Goal: Transaction & Acquisition: Purchase product/service

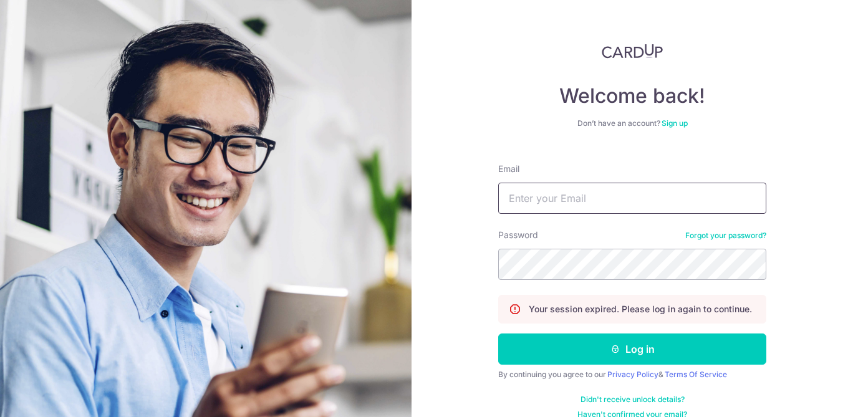
click at [559, 205] on input "Email" at bounding box center [632, 198] width 268 height 31
type input "j"
type input "lingjingjessicalee@gmail.com"
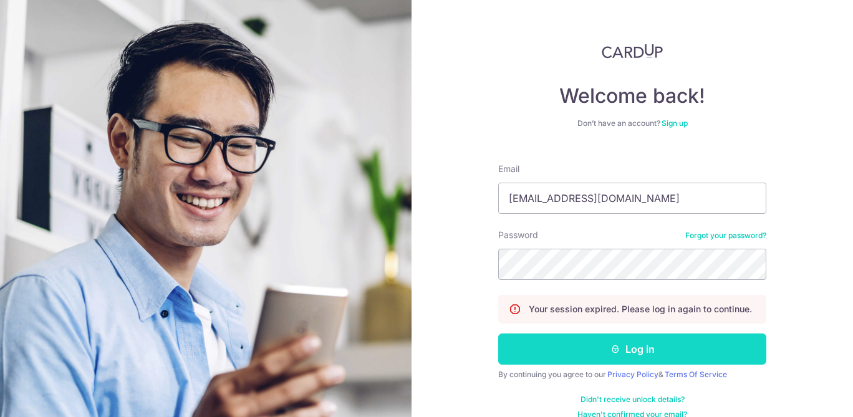
click at [564, 351] on button "Log in" at bounding box center [632, 349] width 268 height 31
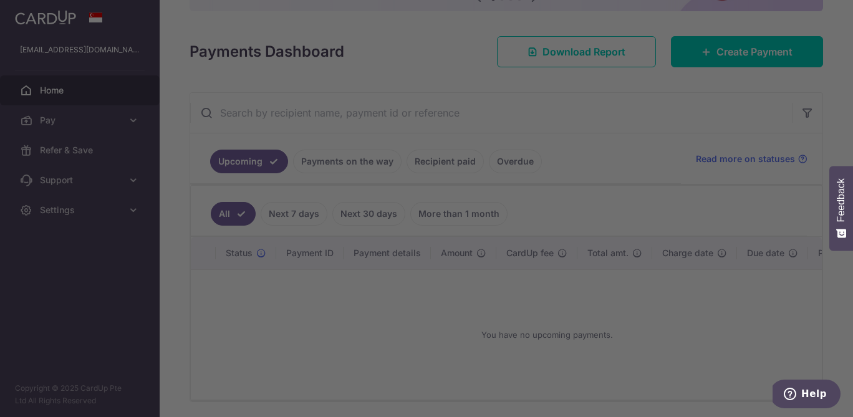
scroll to position [102, 0]
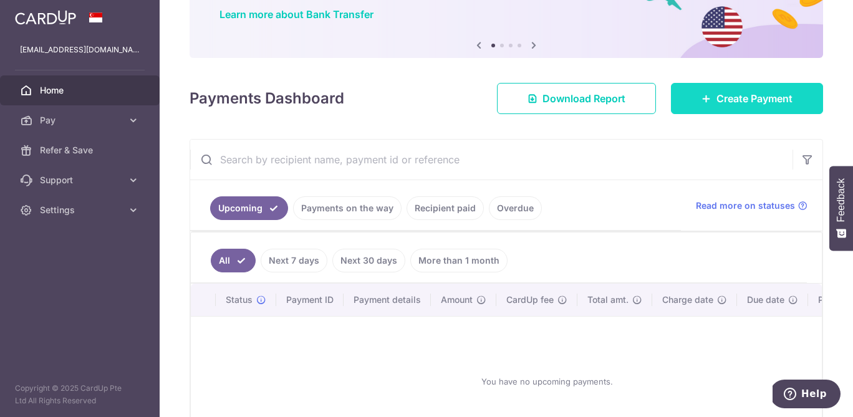
click at [722, 98] on span "Create Payment" at bounding box center [755, 98] width 76 height 15
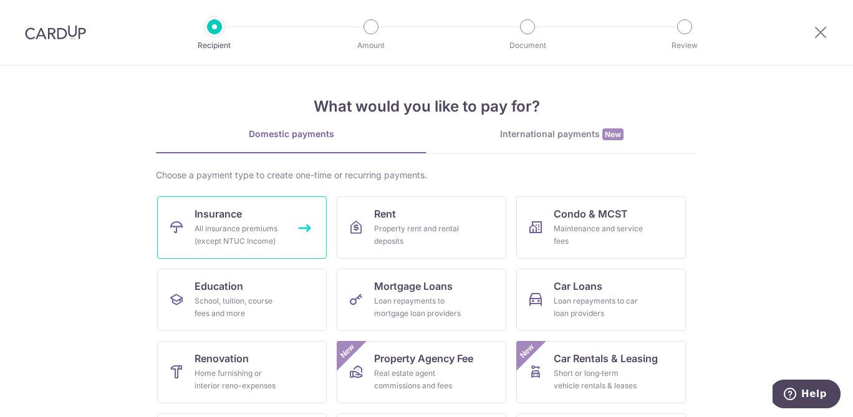
click at [215, 212] on span "Insurance" at bounding box center [218, 213] width 47 height 15
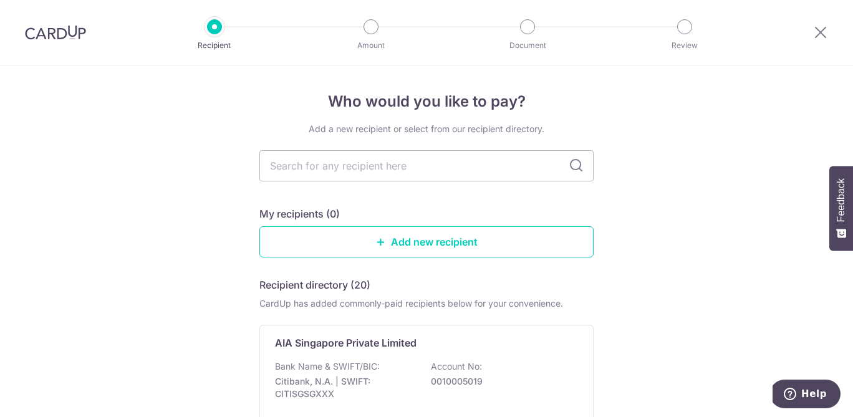
type input "l"
type input "hsbc life"
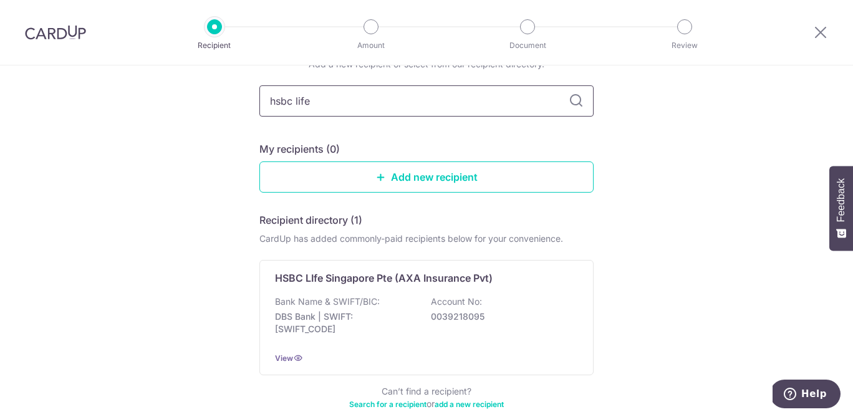
scroll to position [57, 0]
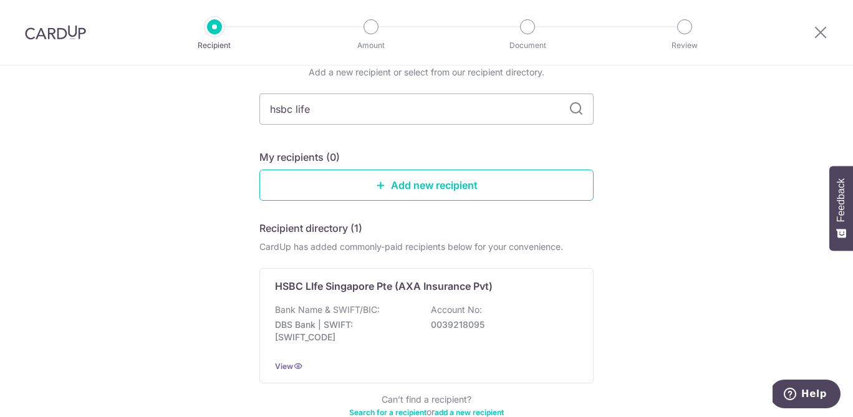
click at [582, 113] on icon at bounding box center [576, 109] width 15 height 15
click at [575, 105] on icon at bounding box center [576, 109] width 15 height 15
click at [428, 196] on link "Add new recipient" at bounding box center [426, 185] width 334 height 31
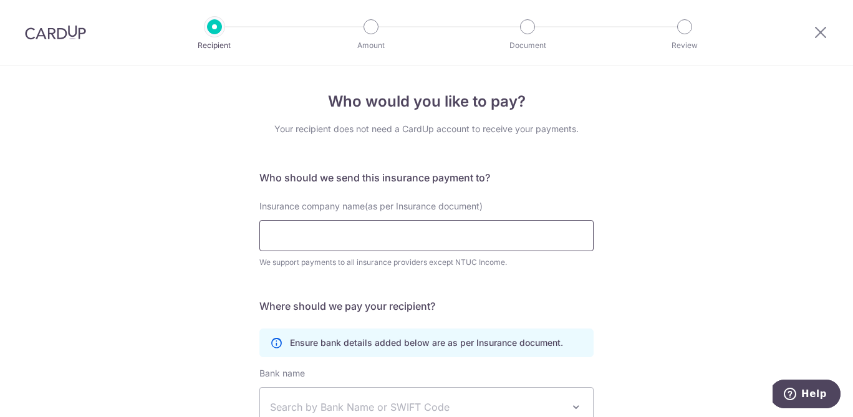
click at [408, 234] on input "Insurance company name(as per Insurance document)" at bounding box center [426, 235] width 334 height 31
type input "hsbc life"
click button "Submit Request" at bounding box center [0, 0] width 0 height 0
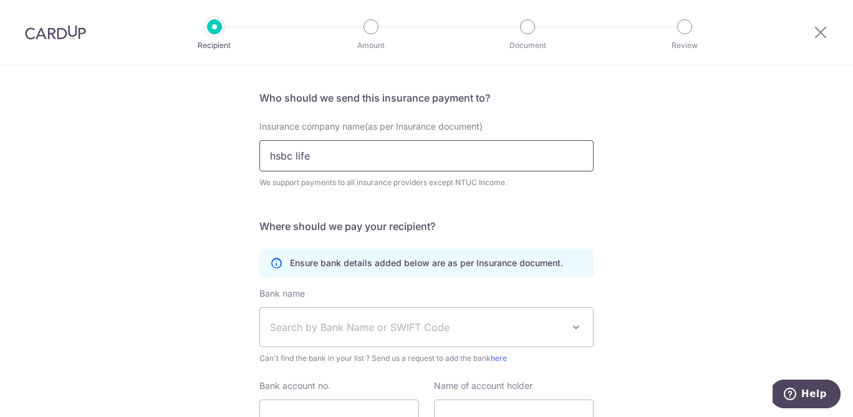
scroll to position [98, 0]
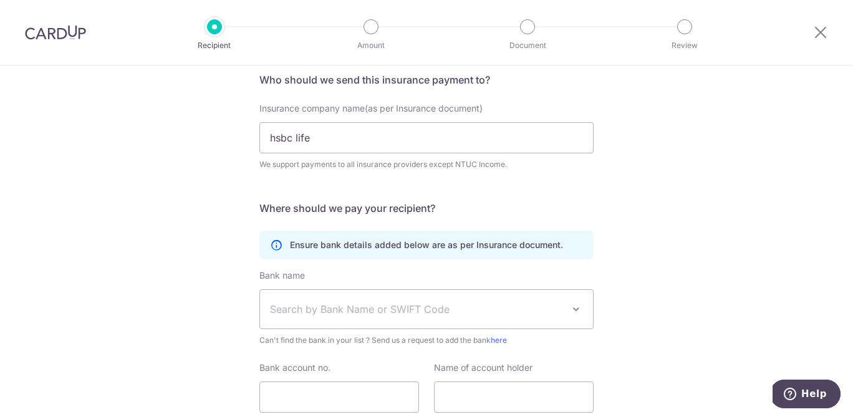
click at [520, 258] on div "Ensure bank details added below are as per Insurance document." at bounding box center [426, 245] width 334 height 29
click at [617, 178] on div "Who would you like to pay? Your recipient does not need a CardUp account to rec…" at bounding box center [426, 240] width 853 height 545
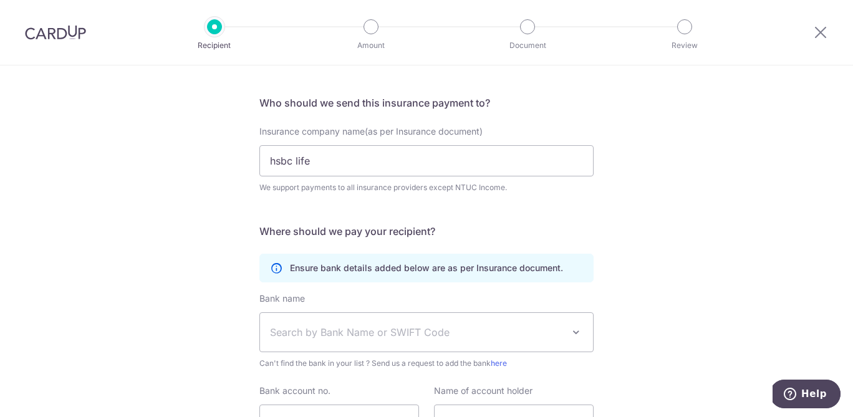
scroll to position [0, 0]
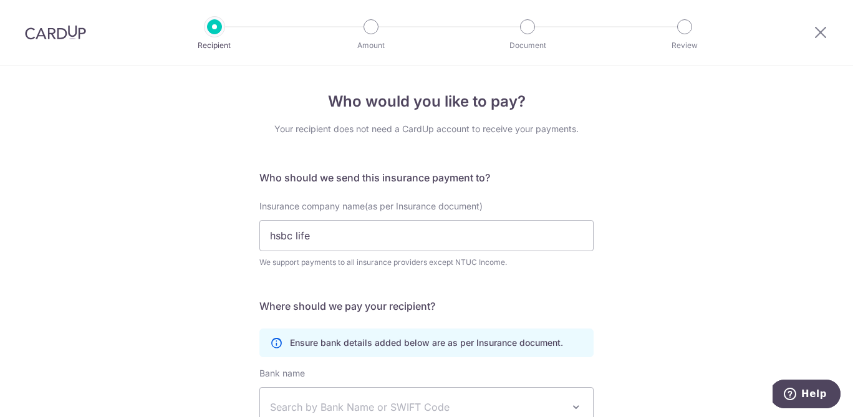
click at [292, 201] on span "Insurance company name(as per Insurance document)" at bounding box center [370, 206] width 223 height 11
click at [292, 220] on input "hsbc life" at bounding box center [426, 235] width 334 height 31
click at [351, 95] on h4 "Who would you like to pay?" at bounding box center [426, 101] width 334 height 22
click at [826, 29] on icon at bounding box center [820, 32] width 15 height 16
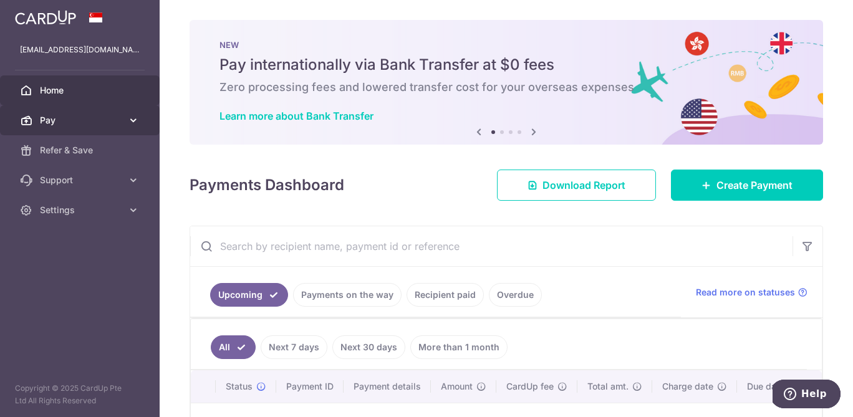
click at [55, 111] on link "Pay" at bounding box center [80, 120] width 160 height 30
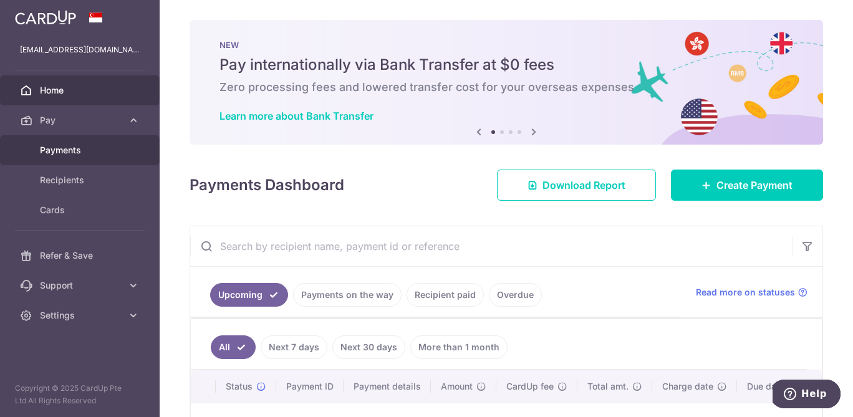
click at [61, 155] on span "Payments" at bounding box center [81, 150] width 82 height 12
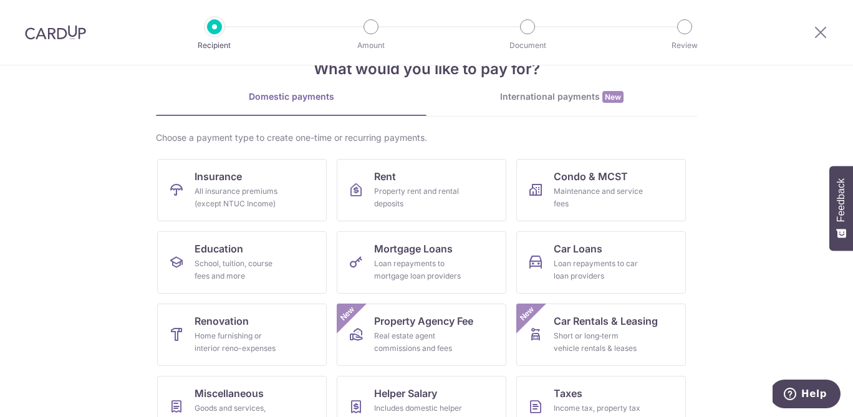
scroll to position [52, 0]
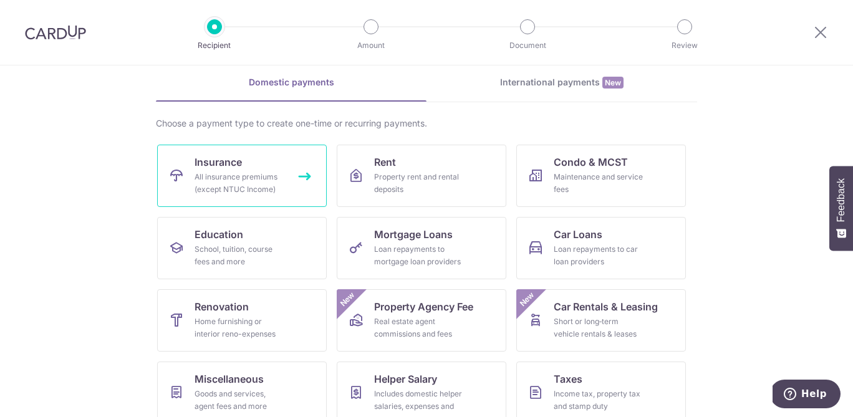
click at [231, 178] on div "All insurance premiums (except NTUC Income)" at bounding box center [240, 183] width 90 height 25
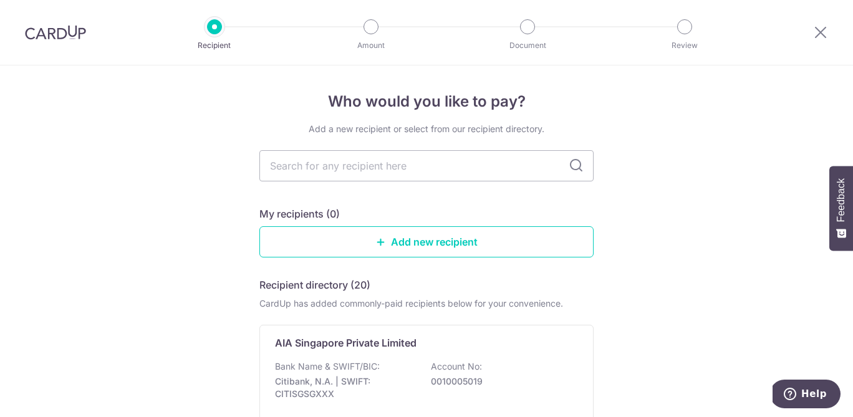
click at [577, 168] on icon at bounding box center [576, 165] width 15 height 15
click at [543, 164] on input "text" at bounding box center [426, 165] width 334 height 31
type input "hsbc"
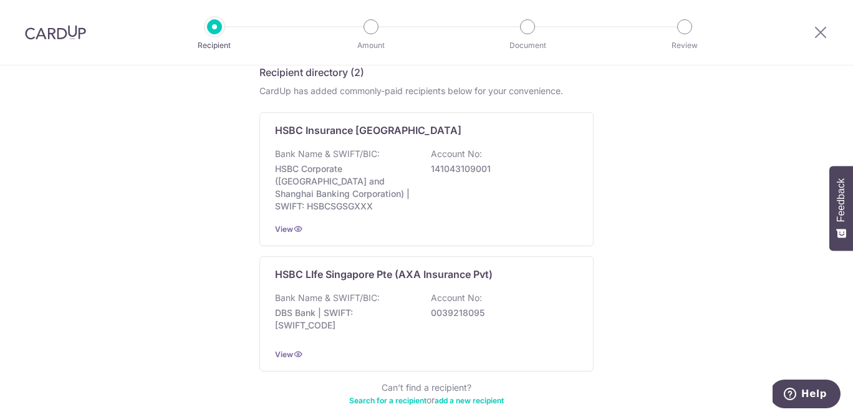
scroll to position [217, 0]
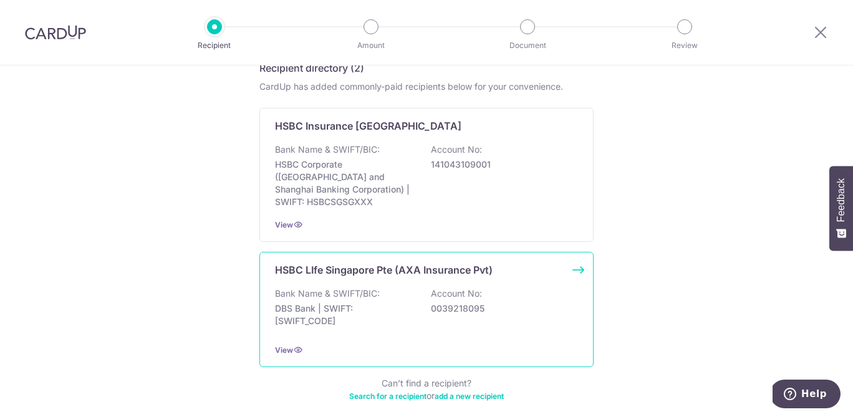
click at [423, 303] on div "Bank Name & SWIFT/BIC: DBS Bank | SWIFT: DBSSSGSGXXX Account No: 0039218095" at bounding box center [426, 310] width 303 height 46
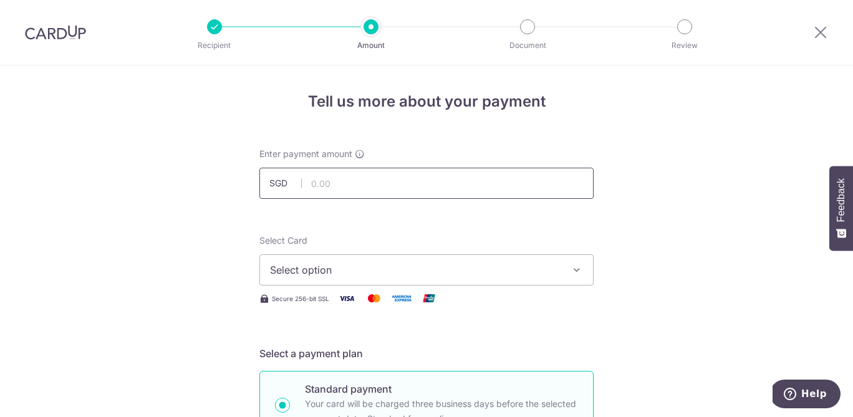
click at [444, 191] on input "text" at bounding box center [426, 183] width 334 height 31
type input "6,000.00"
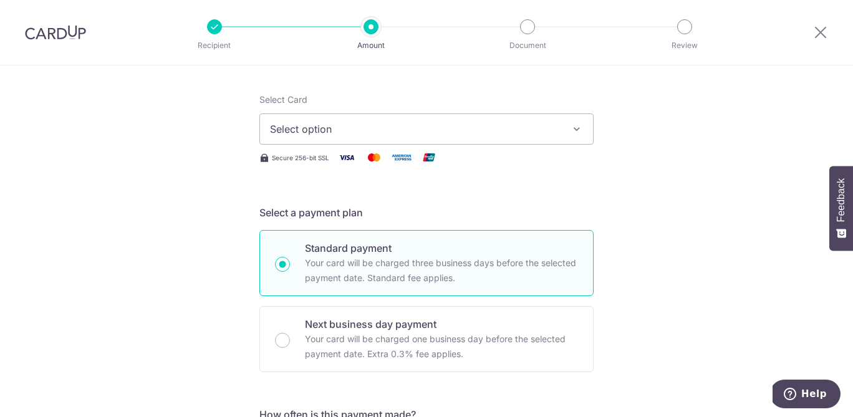
scroll to position [109, 0]
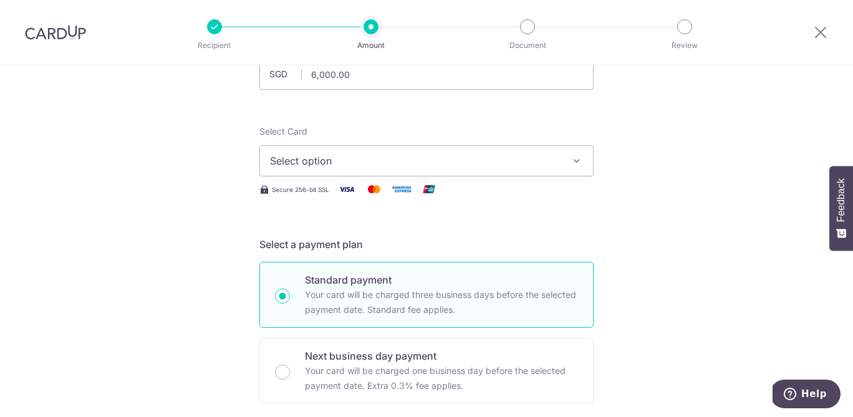
click at [559, 171] on button "Select option" at bounding box center [426, 160] width 334 height 31
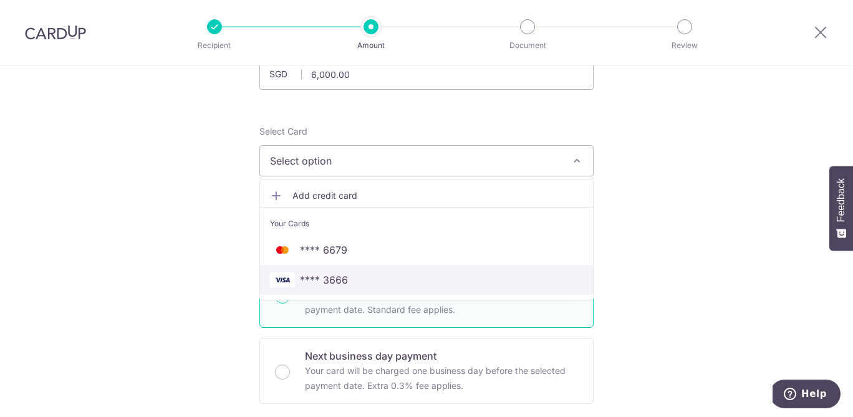
click at [464, 276] on span "**** 3666" at bounding box center [426, 280] width 313 height 15
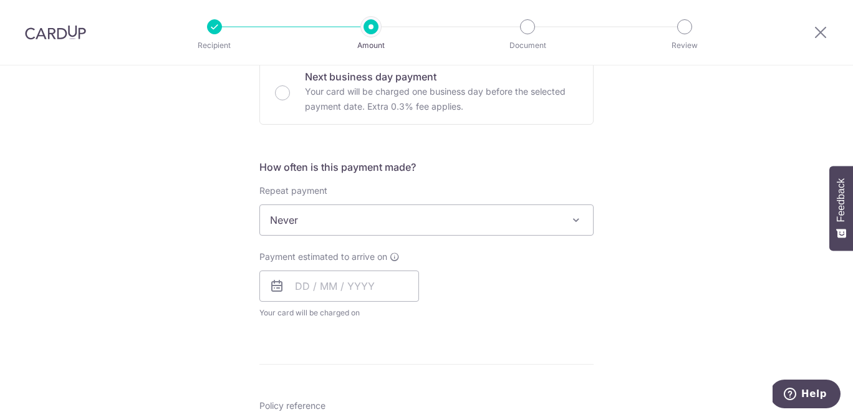
scroll to position [390, 0]
click at [389, 277] on input "text" at bounding box center [339, 284] width 160 height 31
click at [481, 248] on div "How often is this payment made? Repeat payment Never Every week Every month Eve…" at bounding box center [426, 243] width 334 height 170
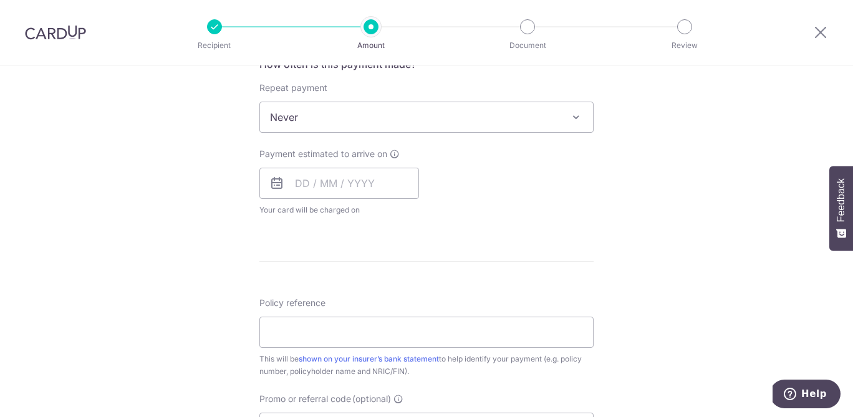
scroll to position [506, 0]
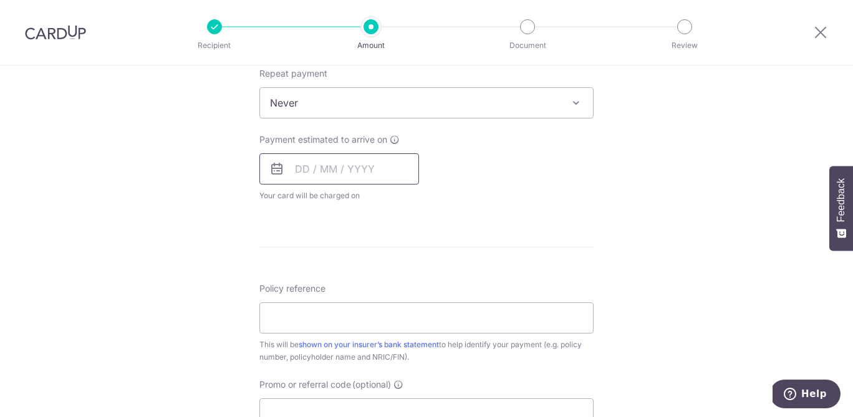
click at [369, 166] on input "text" at bounding box center [339, 168] width 160 height 31
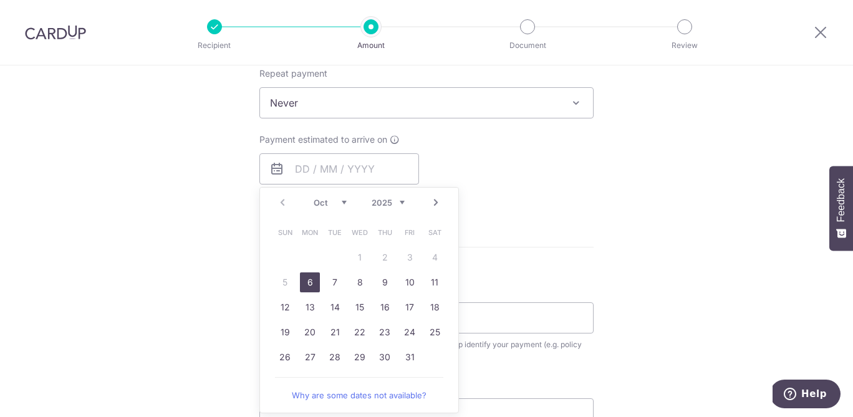
click at [304, 281] on link "6" at bounding box center [310, 283] width 20 height 20
type input "06/10/2025"
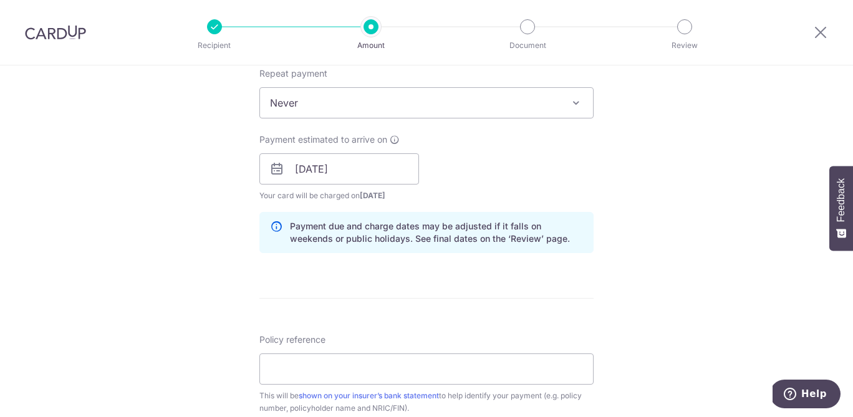
click at [528, 161] on div "Payment estimated to arrive on 06/10/2025 Prev Next Oct Nov Dec 2025 2026 2027 …" at bounding box center [426, 167] width 349 height 69
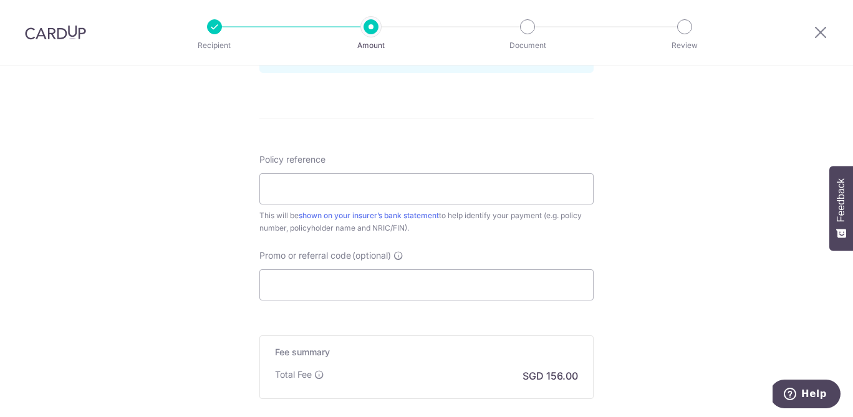
scroll to position [688, 0]
click at [461, 191] on input "Policy reference" at bounding box center [426, 186] width 334 height 31
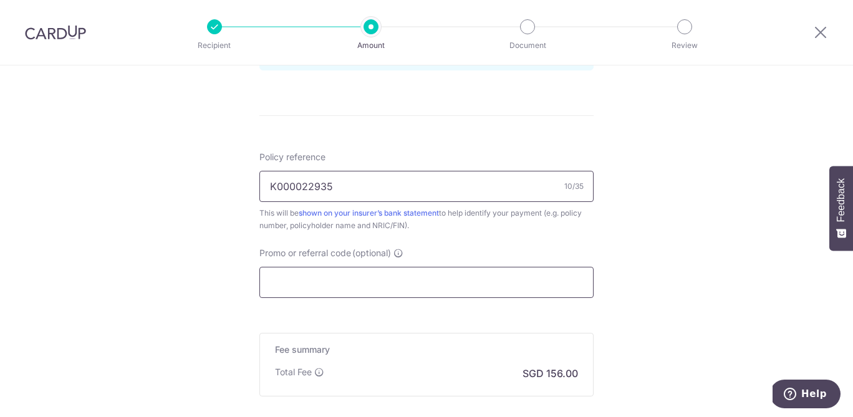
type input "K000022935"
click at [455, 290] on input "Promo or referral code (optional)" at bounding box center [426, 282] width 334 height 31
paste input "OCBC90NV"
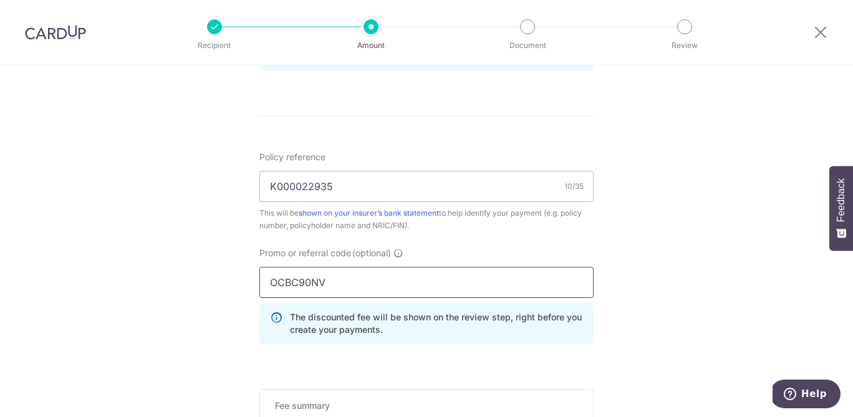
type input "OCBC90NV"
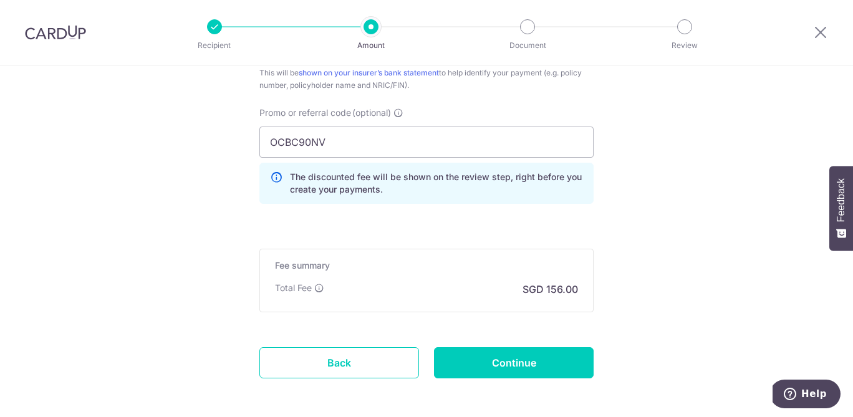
scroll to position [832, 0]
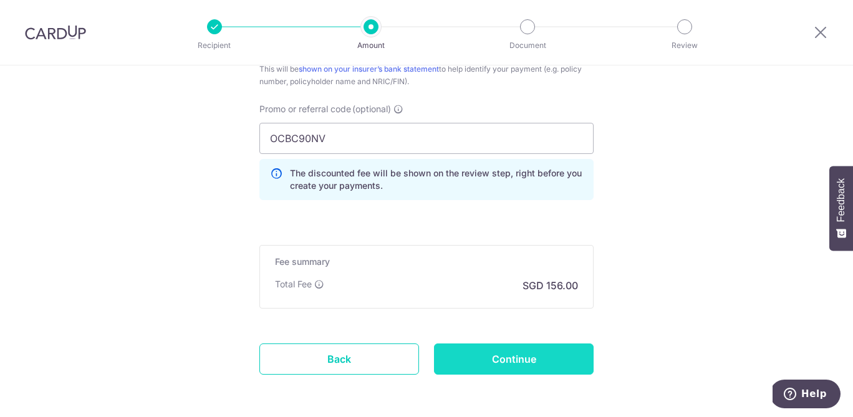
click at [561, 352] on input "Continue" at bounding box center [514, 359] width 160 height 31
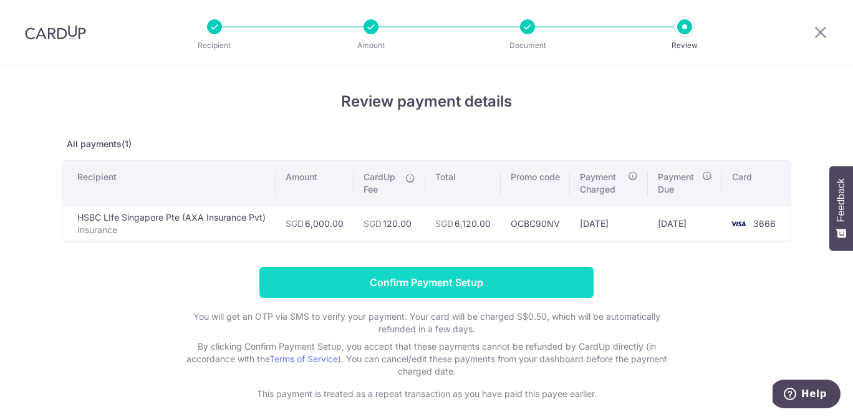
click at [465, 280] on input "Confirm Payment Setup" at bounding box center [426, 282] width 334 height 31
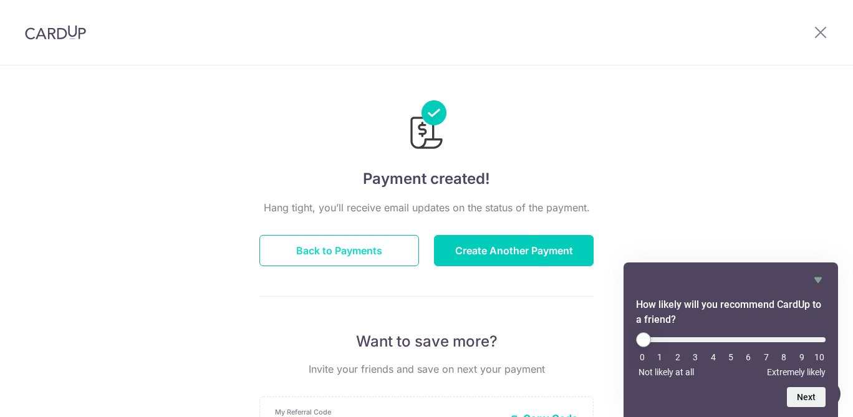
click at [359, 248] on button "Back to Payments" at bounding box center [339, 250] width 160 height 31
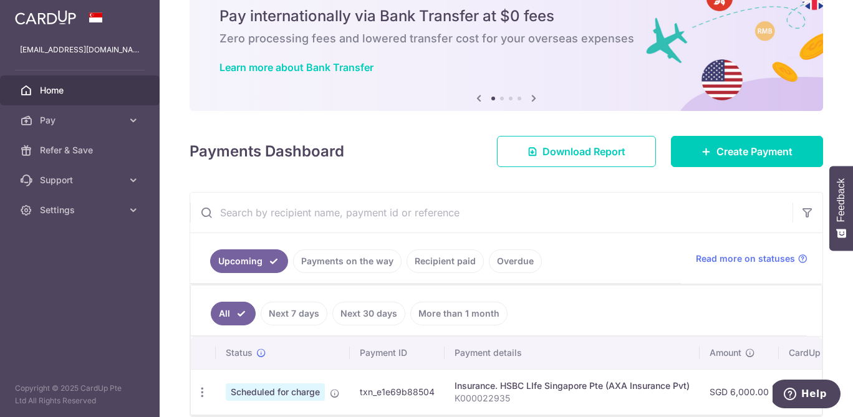
scroll to position [107, 0]
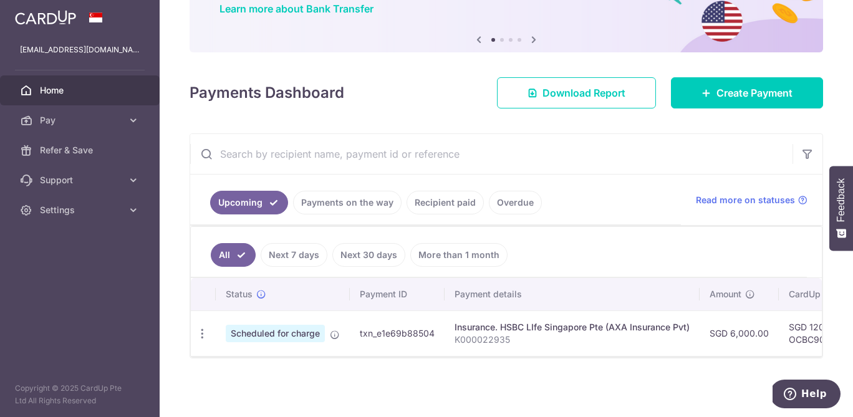
click at [440, 332] on td "txn_e1e69b88504" at bounding box center [397, 334] width 95 height 46
click at [374, 211] on link "Payments on the way" at bounding box center [347, 203] width 109 height 24
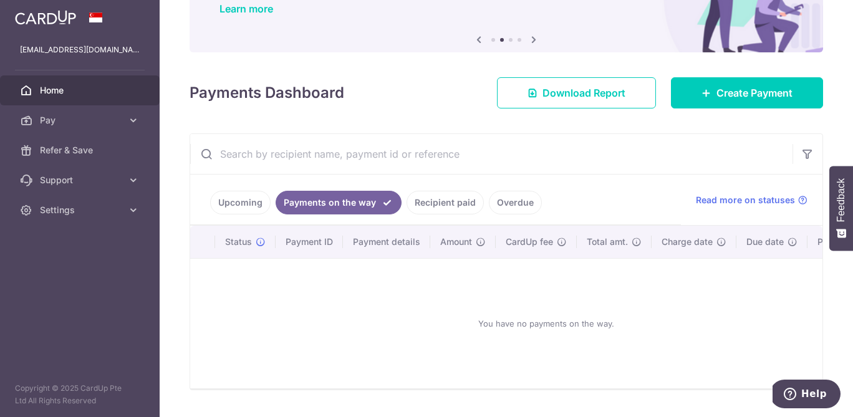
click at [414, 210] on link "Recipient paid" at bounding box center [445, 203] width 77 height 24
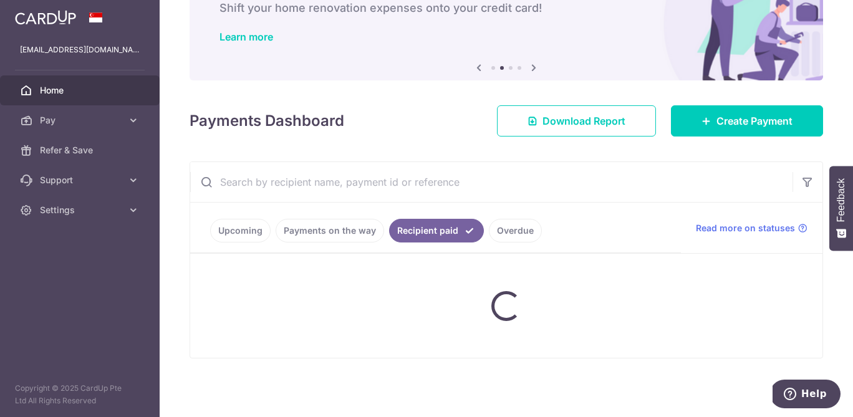
scroll to position [79, 0]
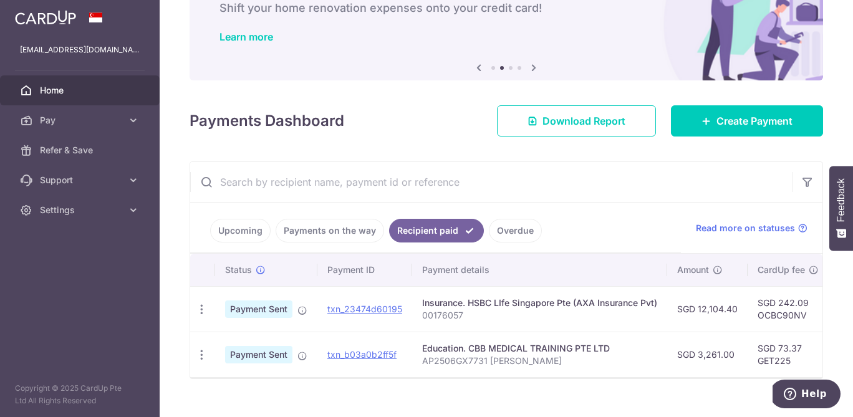
click at [242, 239] on link "Upcoming" at bounding box center [240, 231] width 60 height 24
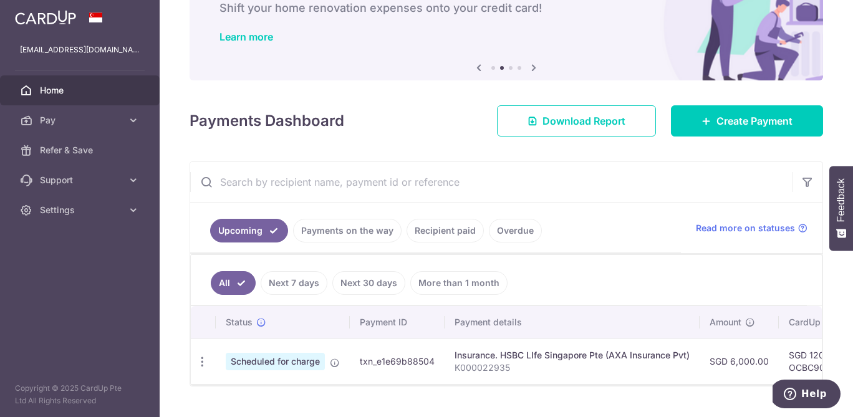
scroll to position [107, 0]
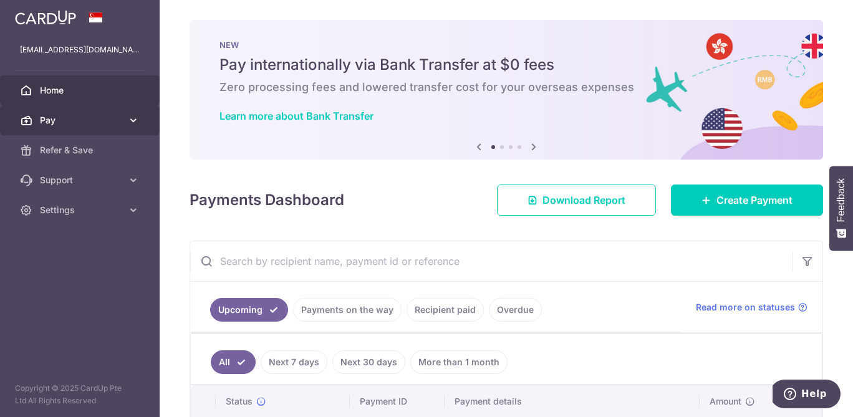
click at [123, 122] on link "Pay" at bounding box center [80, 120] width 160 height 30
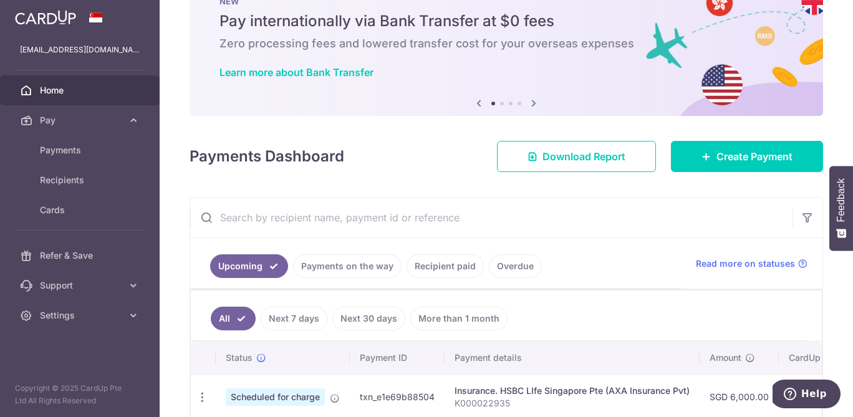
scroll to position [107, 0]
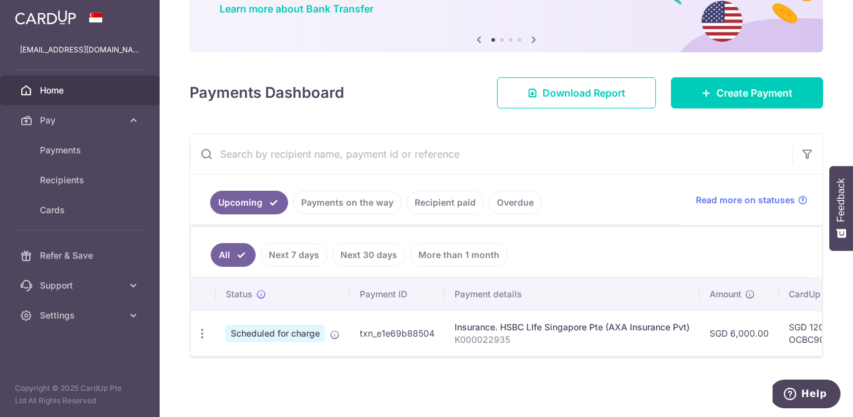
click at [367, 361] on div "× Pause Schedule Pause all future payments in this series Pause just this one p…" at bounding box center [506, 208] width 693 height 417
click at [203, 330] on icon "button" at bounding box center [202, 333] width 13 height 13
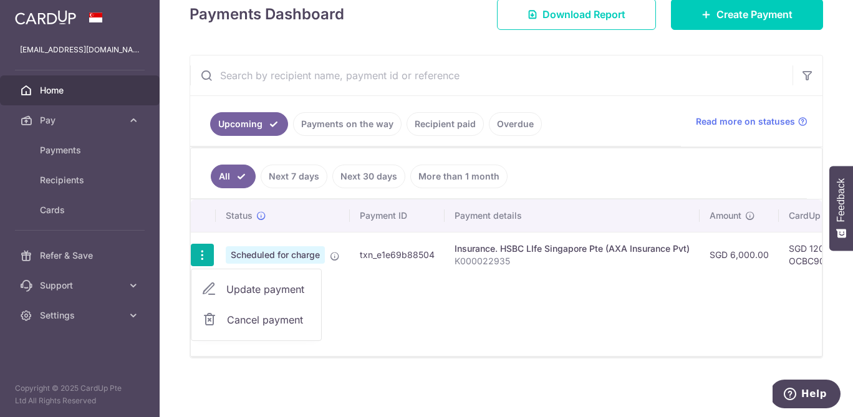
click at [619, 301] on div "Status Payment ID Payment details Amount CardUp fee Total amt. Charge date Due …" at bounding box center [506, 278] width 631 height 157
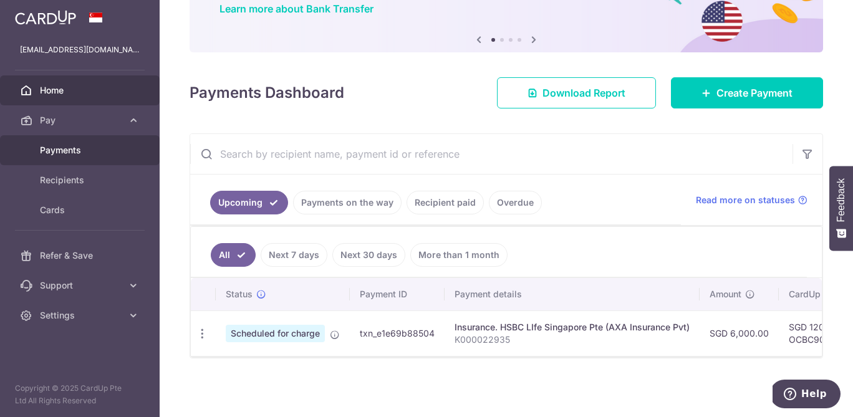
click at [78, 157] on link "Payments" at bounding box center [80, 150] width 160 height 30
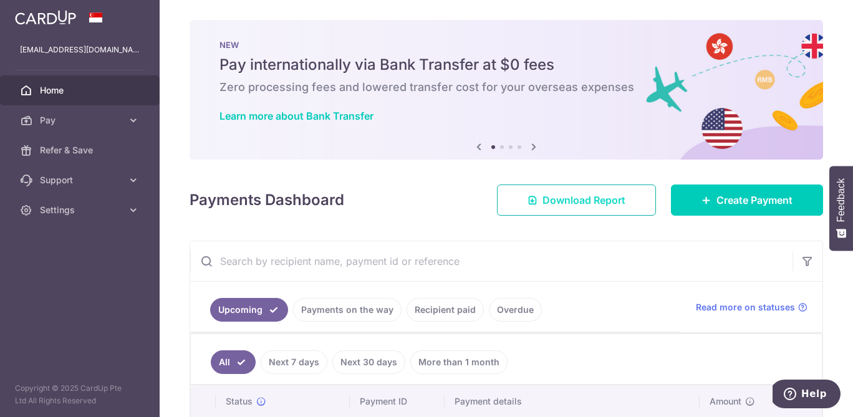
click at [559, 209] on link "Download Report" at bounding box center [576, 200] width 159 height 31
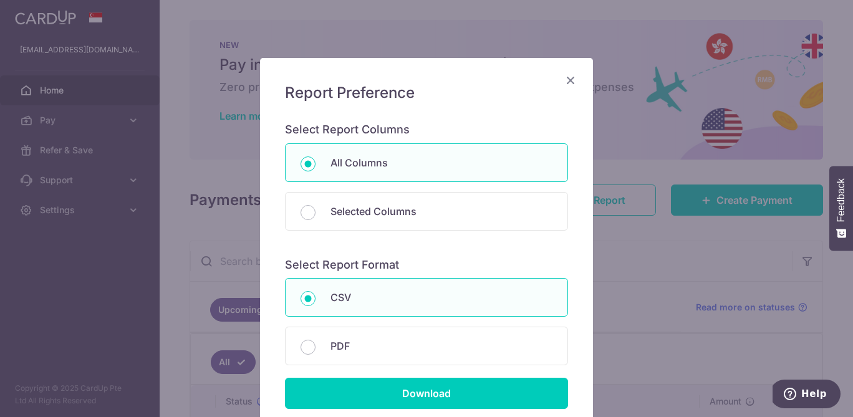
scroll to position [140, 0]
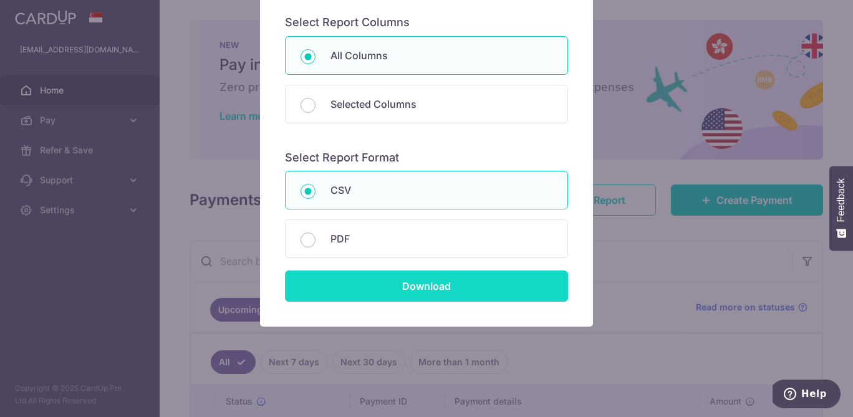
click at [479, 294] on input "Download" at bounding box center [426, 286] width 283 height 31
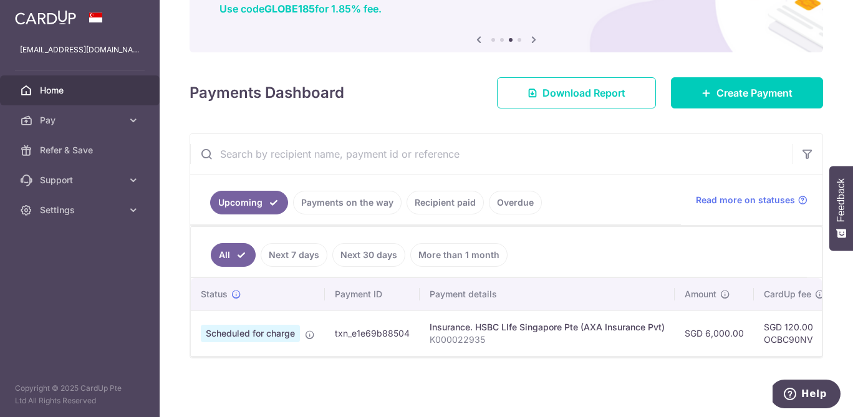
scroll to position [0, 0]
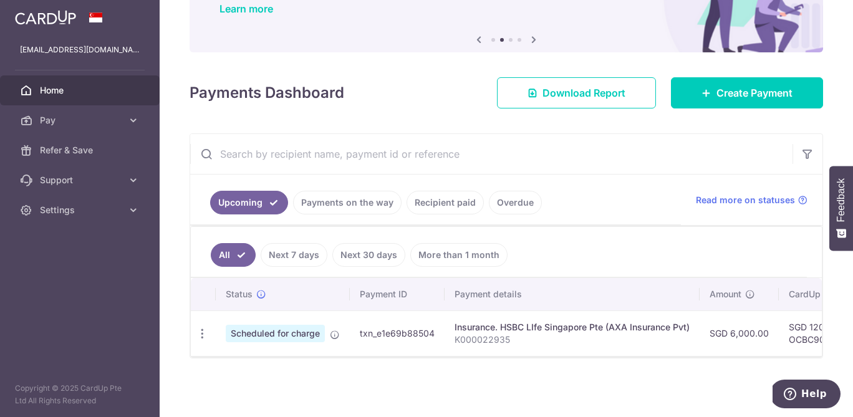
click at [380, 212] on link "Payments on the way" at bounding box center [347, 203] width 109 height 24
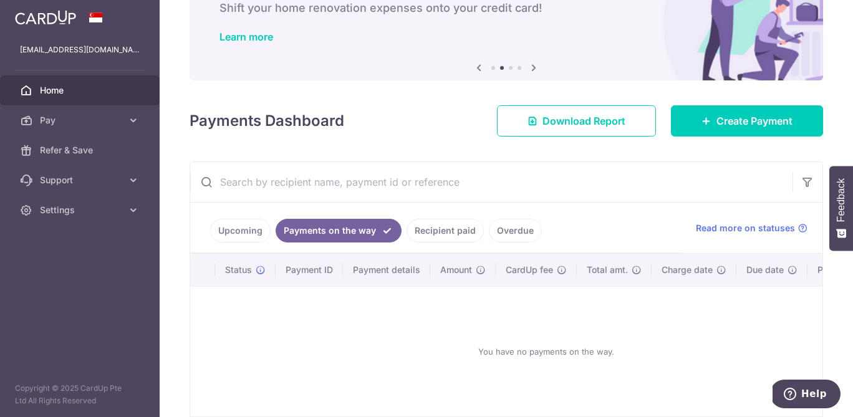
scroll to position [107, 0]
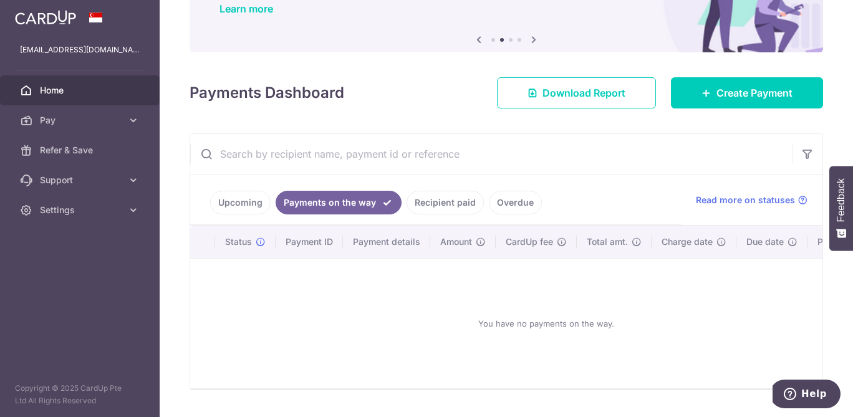
click at [242, 198] on link "Upcoming" at bounding box center [240, 203] width 60 height 24
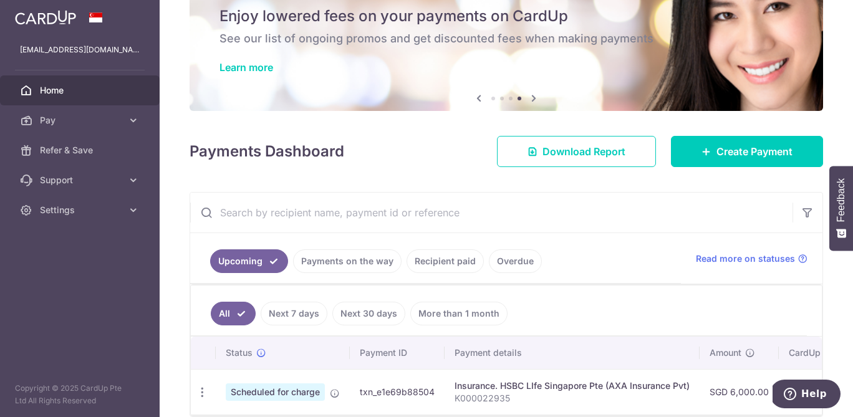
scroll to position [0, 0]
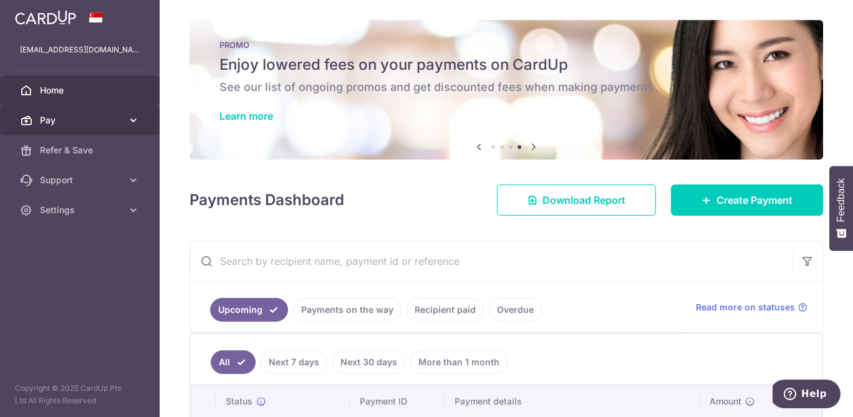
click at [95, 109] on link "Pay" at bounding box center [80, 120] width 160 height 30
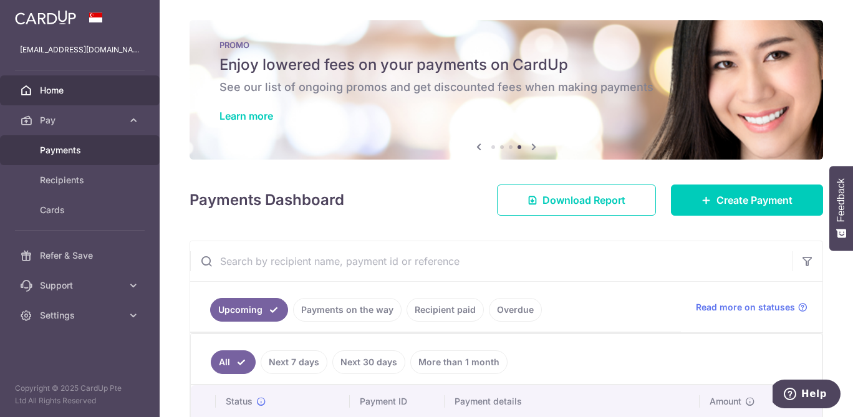
click at [72, 153] on span "Payments" at bounding box center [81, 150] width 82 height 12
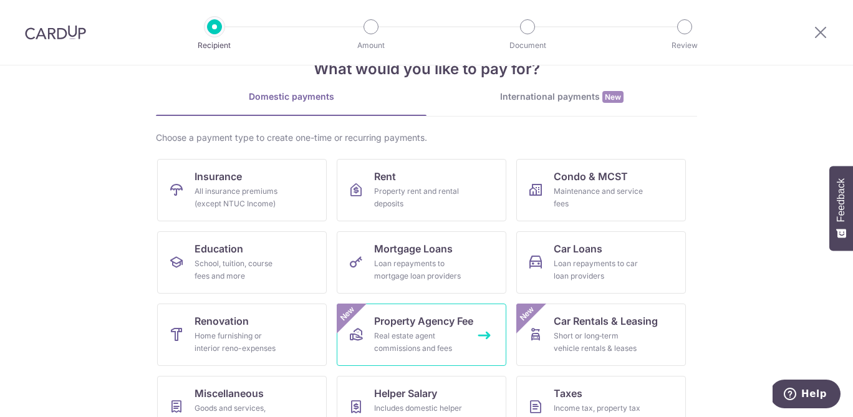
scroll to position [36, 0]
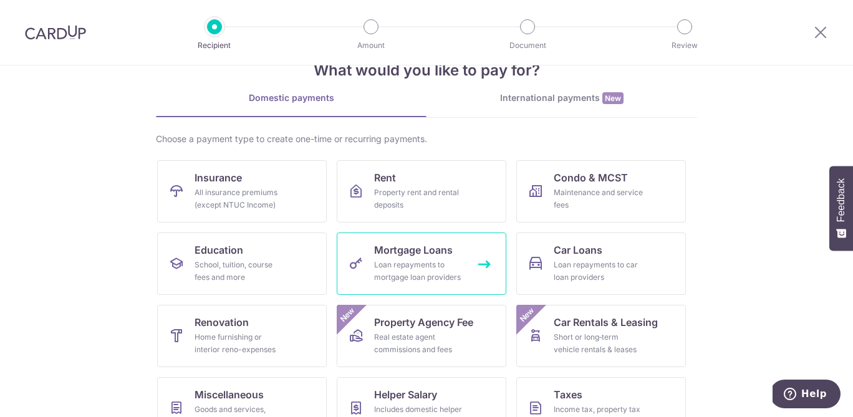
click at [395, 269] on div "Loan repayments to mortgage loan providers" at bounding box center [419, 271] width 90 height 25
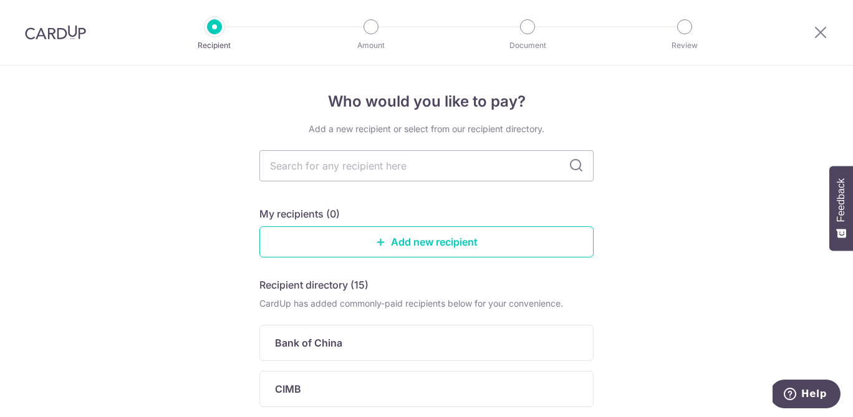
click at [811, 27] on div at bounding box center [820, 32] width 65 height 65
click at [821, 32] on icon at bounding box center [820, 32] width 15 height 16
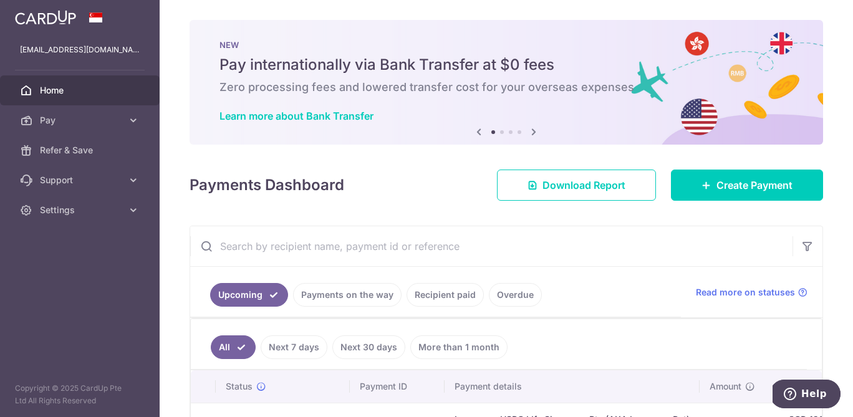
scroll to position [92, 0]
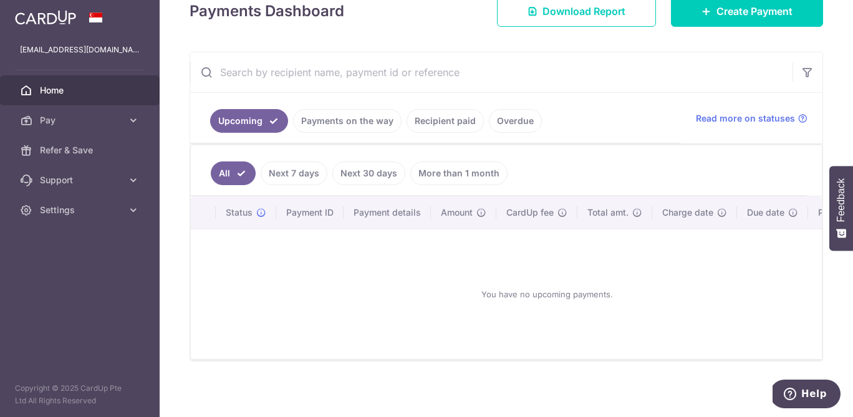
scroll to position [192, 0]
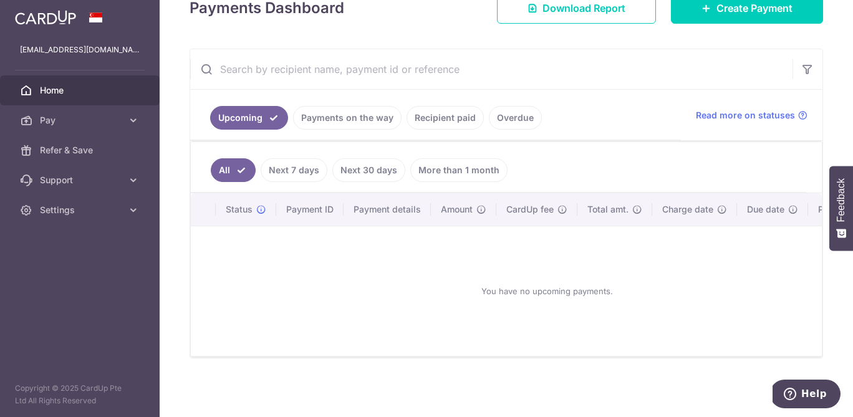
click at [327, 126] on link "Payments on the way" at bounding box center [347, 118] width 109 height 24
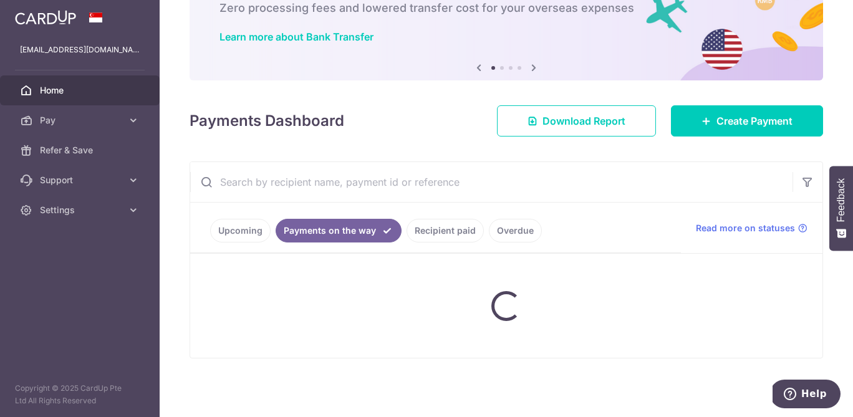
scroll to position [54, 0]
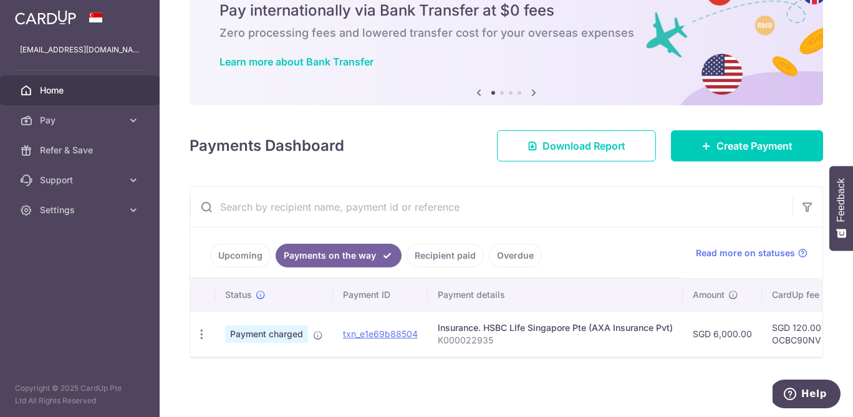
click at [625, 375] on div "× Pause Schedule Pause all future payments in this series Pause just this one p…" at bounding box center [506, 208] width 693 height 417
click at [717, 150] on span "Create Payment" at bounding box center [755, 145] width 76 height 15
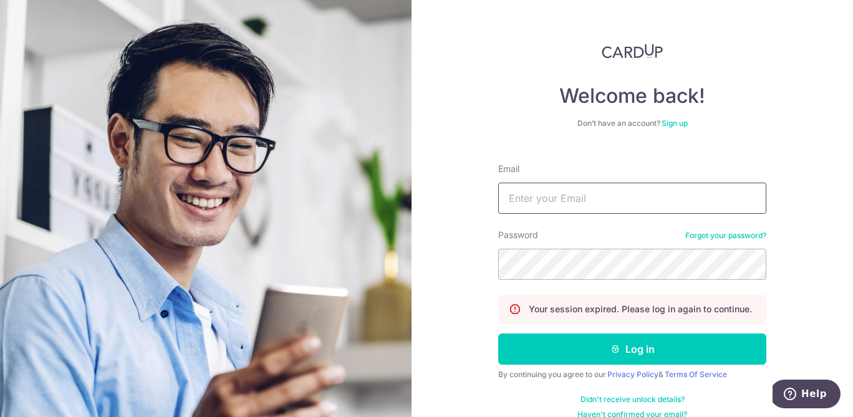
click at [586, 190] on input "Email" at bounding box center [632, 198] width 268 height 31
type input "[EMAIL_ADDRESS][DOMAIN_NAME]"
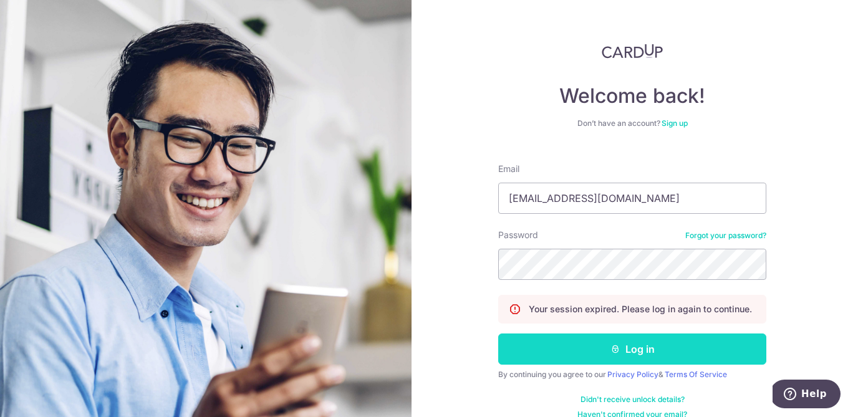
click at [569, 350] on button "Log in" at bounding box center [632, 349] width 268 height 31
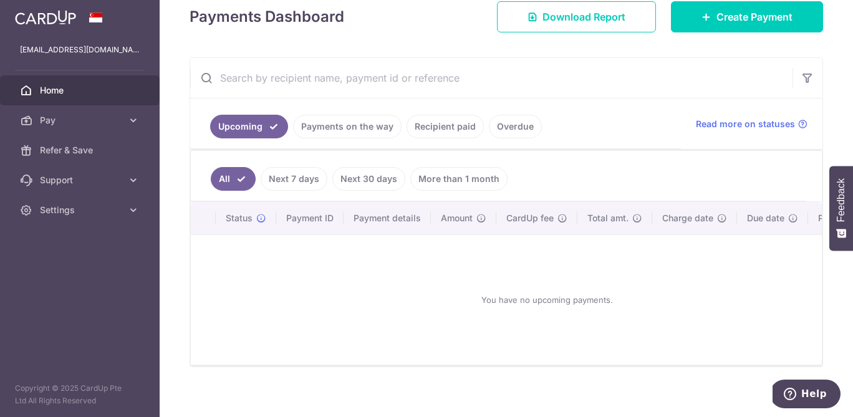
scroll to position [187, 0]
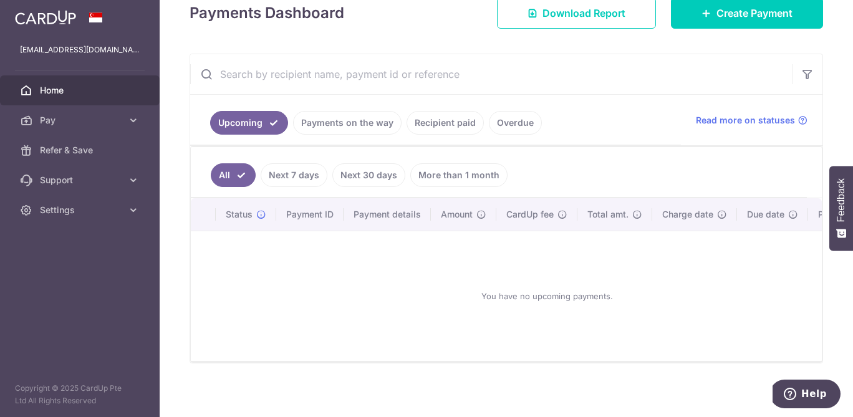
click at [301, 173] on link "Next 7 days" at bounding box center [294, 175] width 67 height 24
click at [236, 165] on li "All" at bounding box center [224, 175] width 27 height 24
click at [326, 125] on link "Payments on the way" at bounding box center [347, 123] width 109 height 24
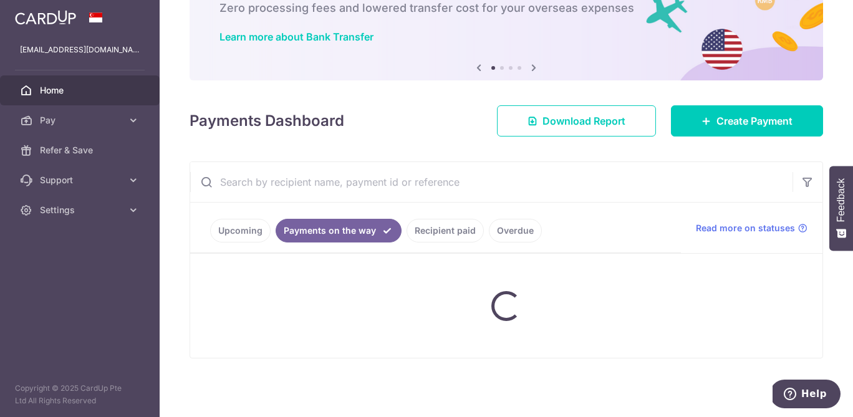
scroll to position [54, 0]
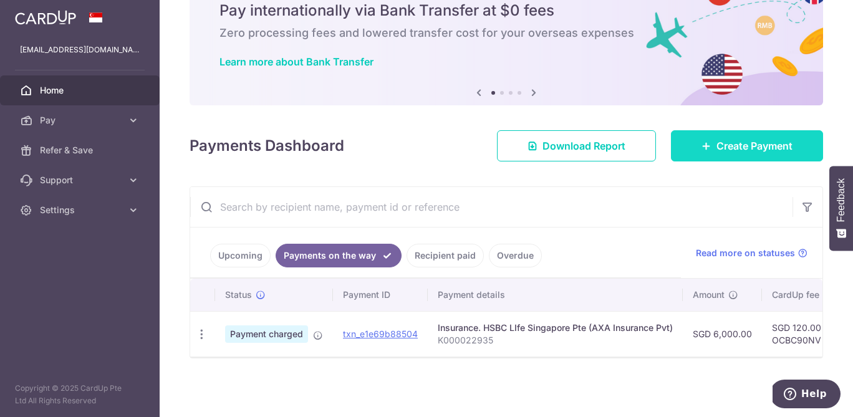
click at [735, 134] on link "Create Payment" at bounding box center [747, 145] width 152 height 31
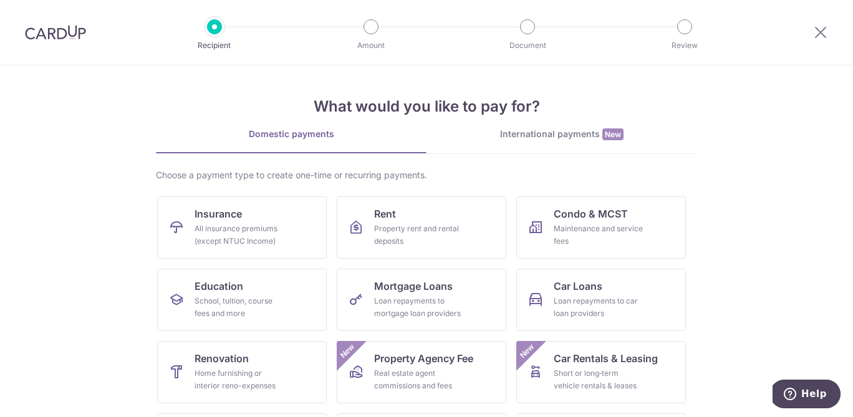
click at [226, 183] on div "Choose a payment type to create one-time or recurring payments. Insurance All i…" at bounding box center [426, 363] width 541 height 389
click at [220, 218] on span "Insurance" at bounding box center [218, 213] width 47 height 15
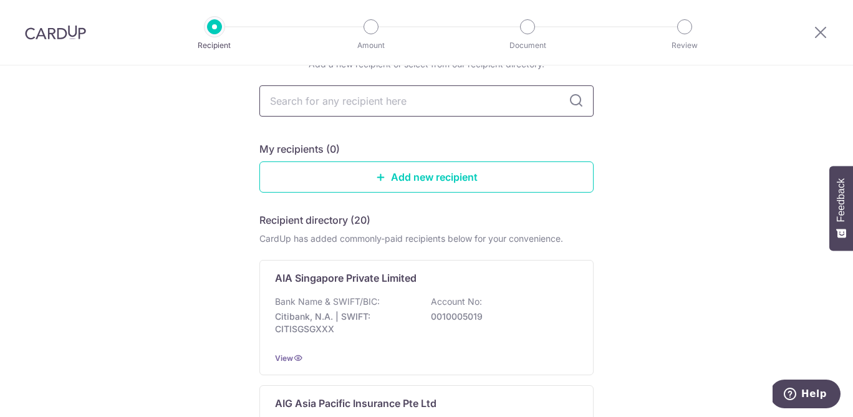
scroll to position [33, 0]
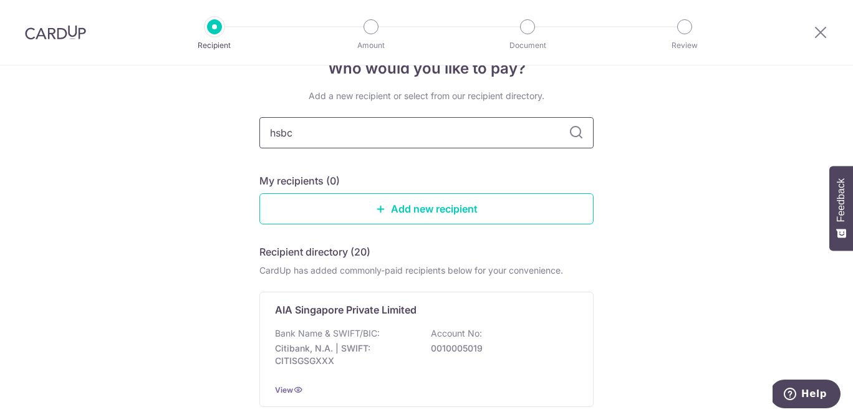
type input "hsbc"
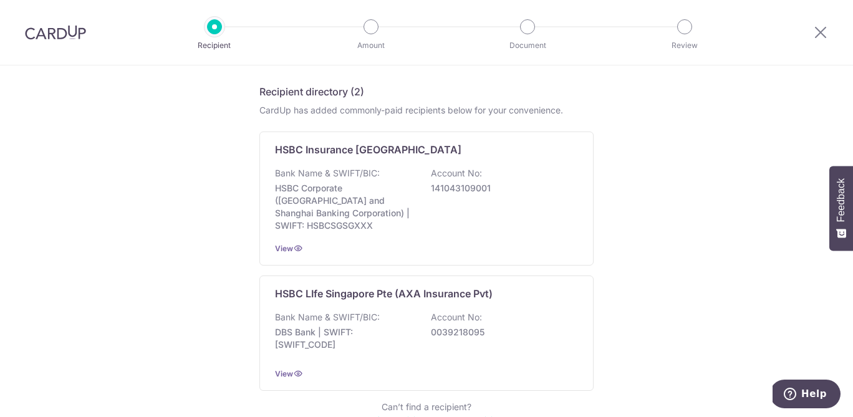
scroll to position [206, 0]
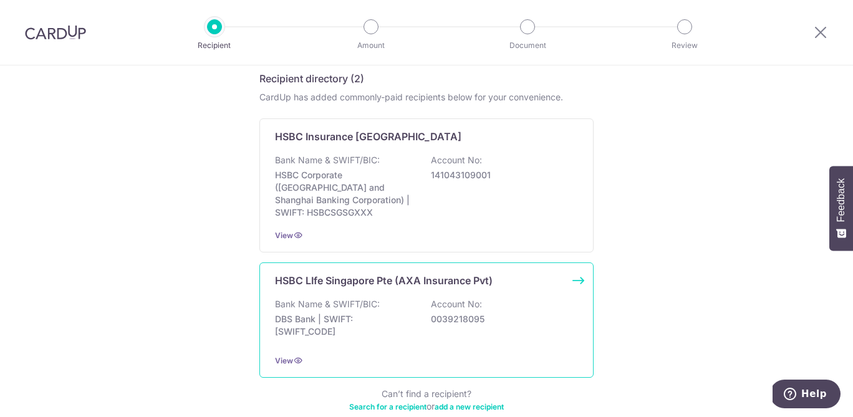
click at [383, 298] on div "Bank Name & SWIFT/BIC: DBS Bank | SWIFT: DBSSSGSGXXX Account No: 0039218095" at bounding box center [426, 321] width 303 height 46
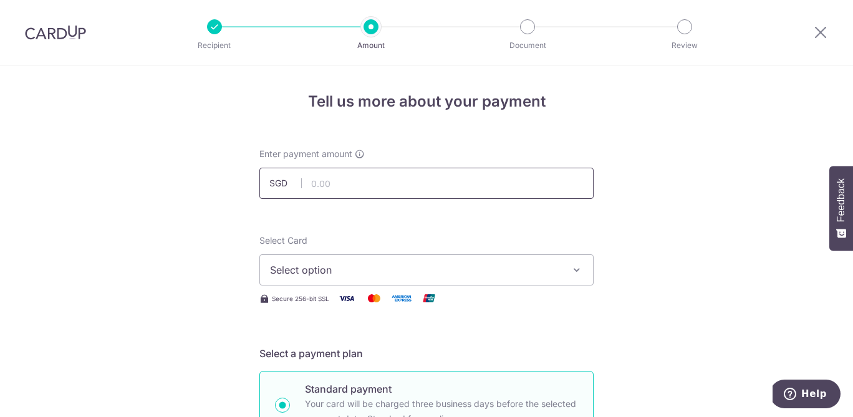
click at [360, 187] on input "text" at bounding box center [426, 183] width 334 height 31
type input "440.00"
click at [364, 266] on span "Select option" at bounding box center [415, 270] width 291 height 15
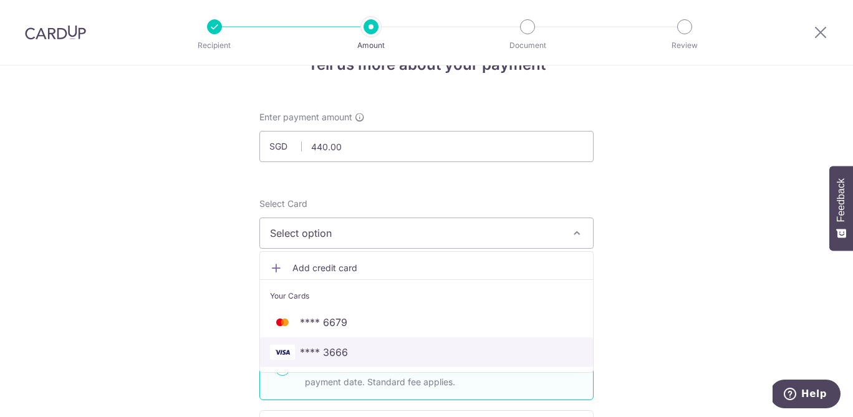
scroll to position [36, 0]
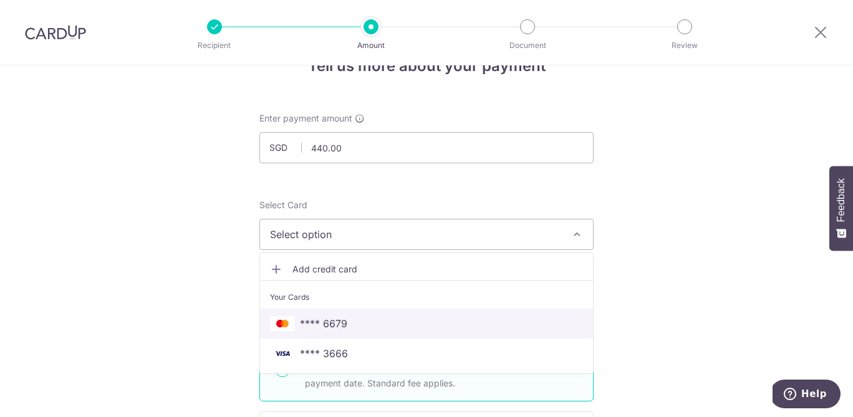
click at [349, 328] on span "**** 6679" at bounding box center [426, 323] width 313 height 15
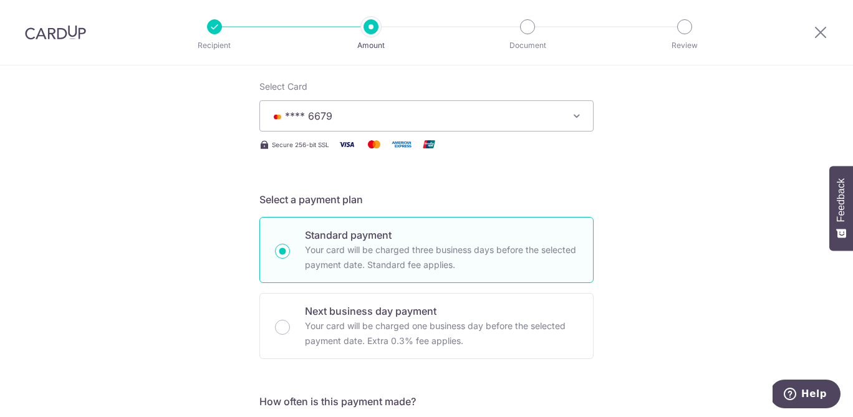
scroll to position [162, 0]
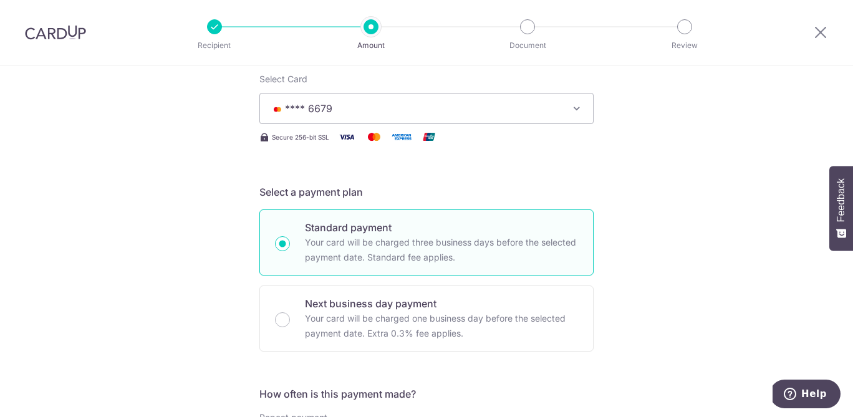
click at [355, 113] on span "**** 6679" at bounding box center [415, 108] width 291 height 15
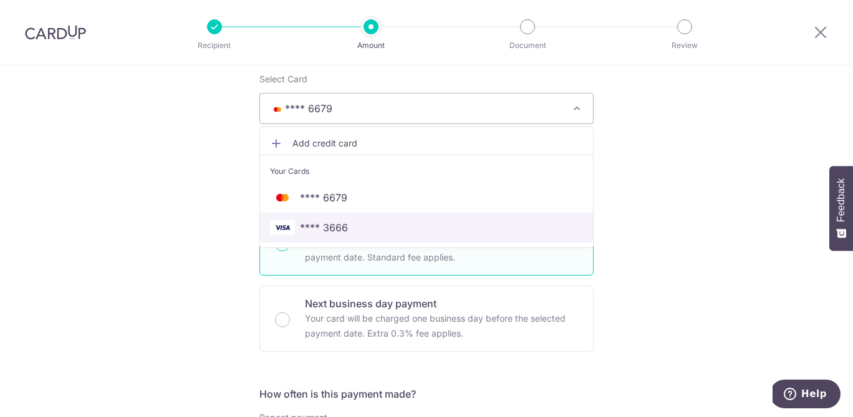
click at [321, 228] on span "**** 3666" at bounding box center [324, 227] width 48 height 15
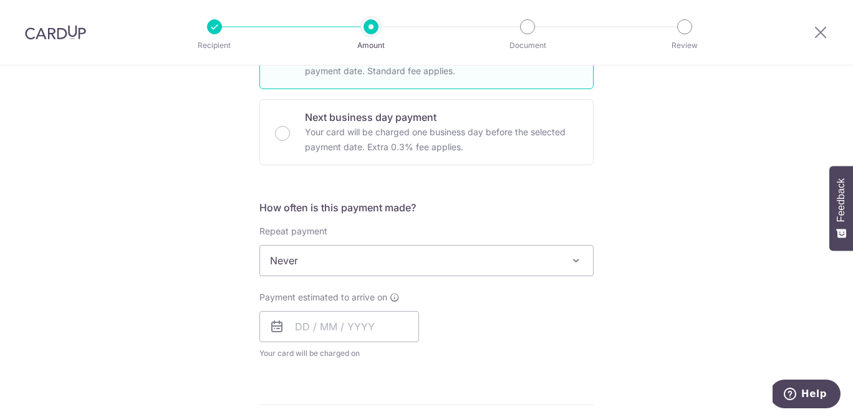
scroll to position [350, 0]
click at [317, 258] on span "Never" at bounding box center [426, 259] width 333 height 30
click at [195, 253] on div "Tell us more about your payment Enter payment amount SGD 440.00 440.00 Select C…" at bounding box center [426, 280] width 853 height 1128
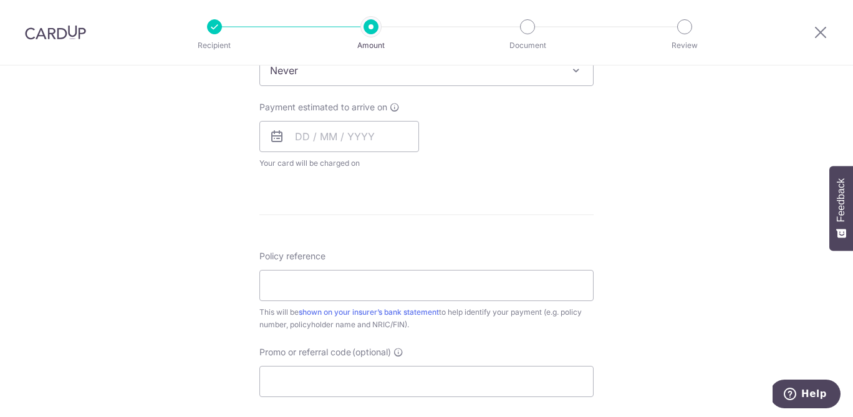
scroll to position [548, 0]
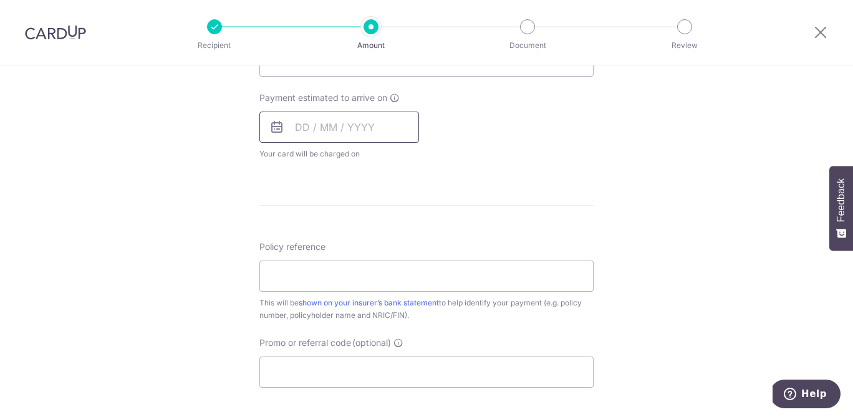
click at [343, 131] on input "text" at bounding box center [339, 127] width 160 height 31
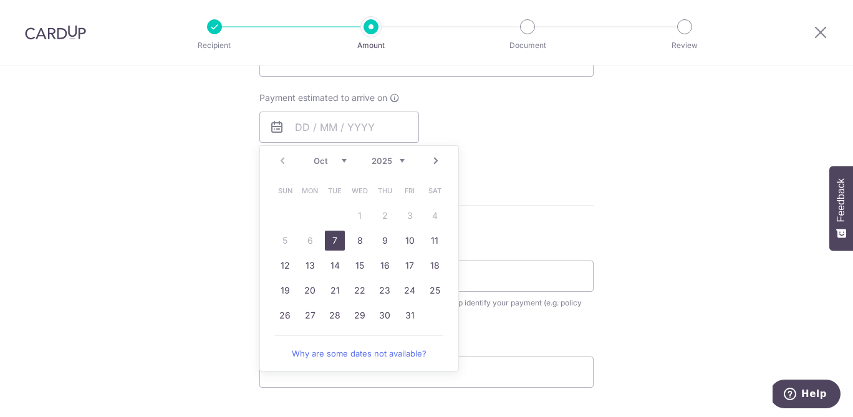
click at [289, 216] on table "Sun Mon Tue Wed Thu Fri Sat 1 2 3 4 5 6 7 8 9 10 11 12 13 14 15 16 17 18 19 20 …" at bounding box center [360, 253] width 175 height 150
click at [340, 237] on link "7" at bounding box center [335, 241] width 20 height 20
type input "[DATE]"
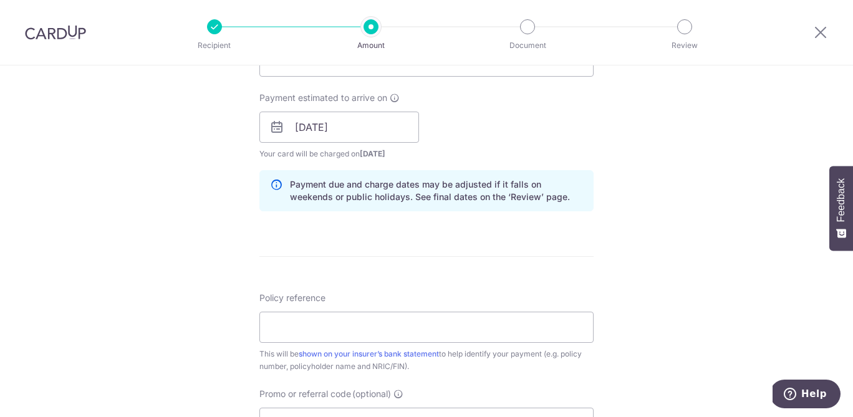
click at [482, 247] on form "Enter payment amount SGD 440.00 440.00 Select Card **** 3666 Add credit card Yo…" at bounding box center [426, 119] width 334 height 1038
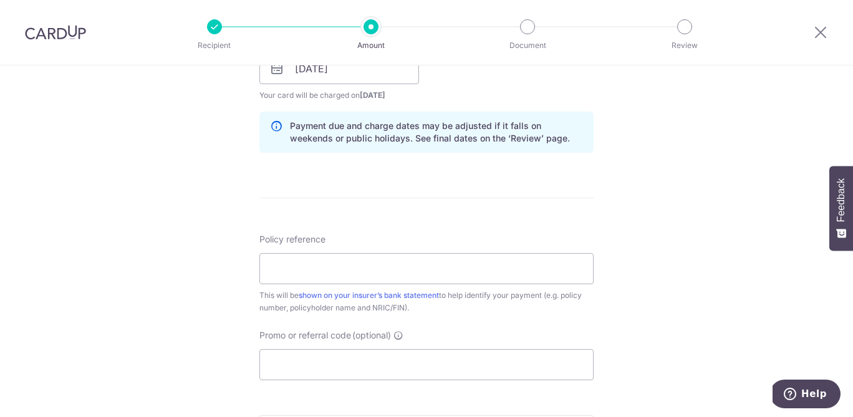
scroll to position [610, 0]
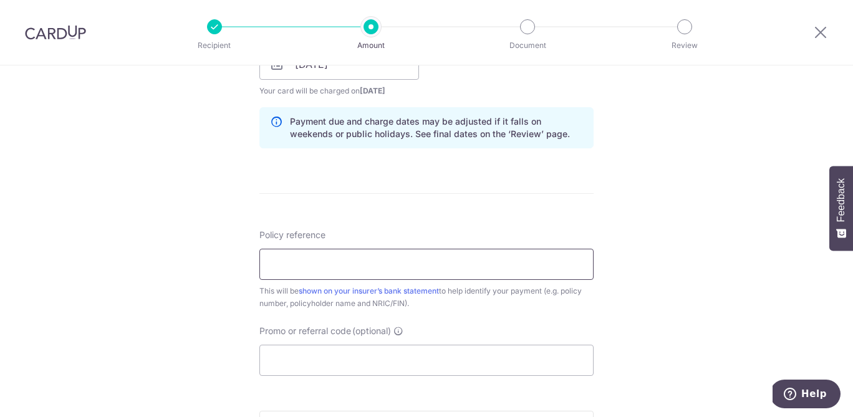
click at [452, 274] on input "Policy reference" at bounding box center [426, 264] width 334 height 31
type input "K000022973"
click at [175, 337] on div "Tell us more about your payment Enter payment amount SGD 440.00 440.00 Select C…" at bounding box center [426, 44] width 853 height 1179
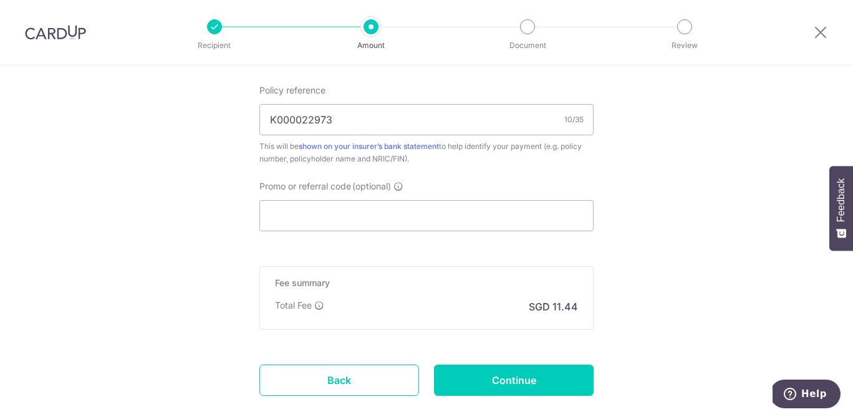
scroll to position [758, 0]
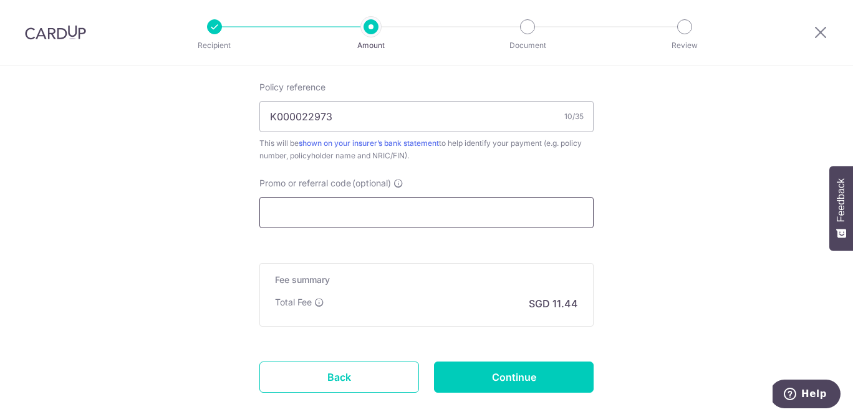
click at [422, 216] on input "Promo or referral code (optional)" at bounding box center [426, 212] width 334 height 31
paste input "MILELION"
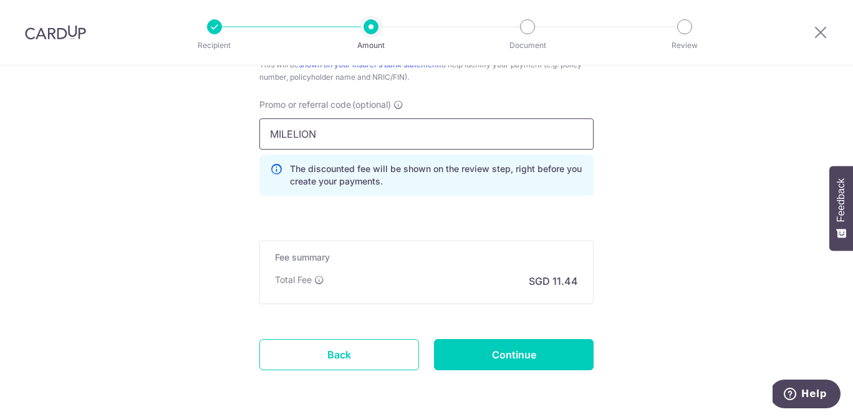
scroll to position [884, 0]
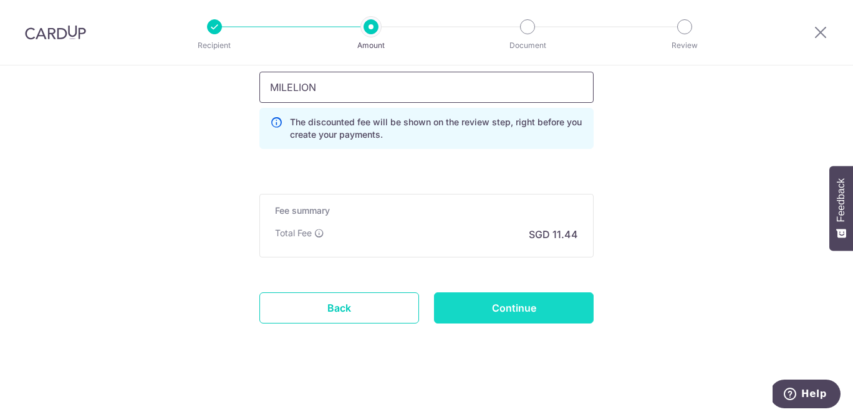
type input "MILELION"
click at [503, 311] on input "Continue" at bounding box center [514, 307] width 160 height 31
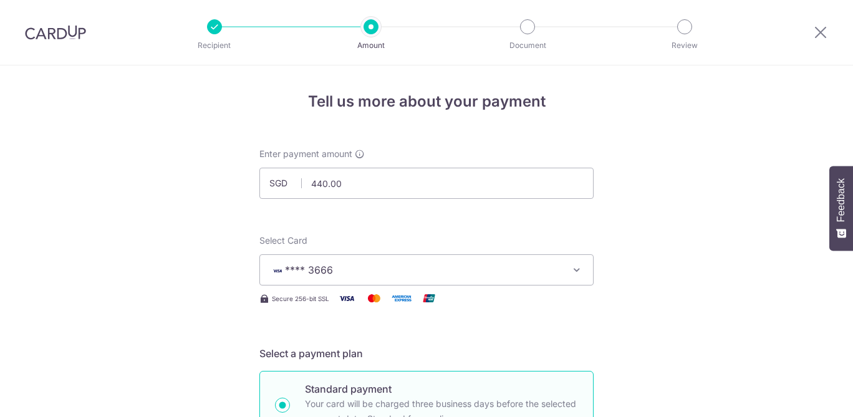
scroll to position [901, 0]
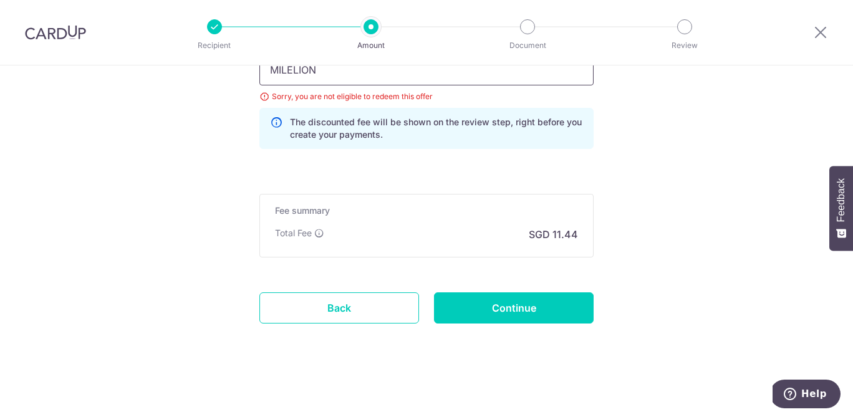
click at [447, 79] on input "MILELION" at bounding box center [426, 69] width 334 height 31
paste input "OCBC90N155"
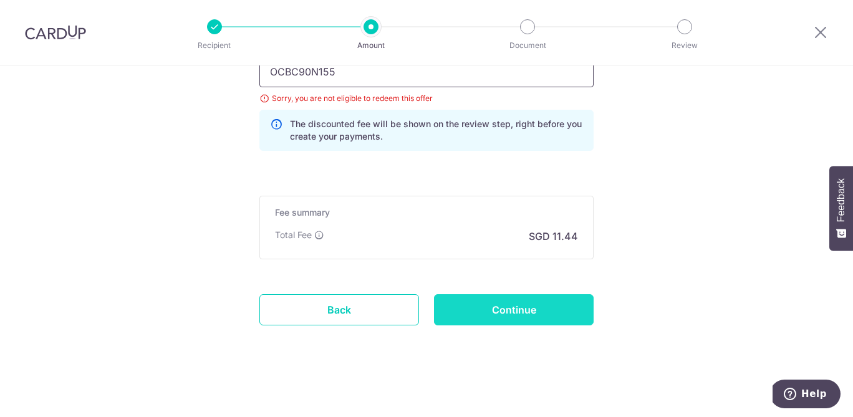
type input "OCBC90N155"
click at [470, 307] on input "Continue" at bounding box center [514, 309] width 160 height 31
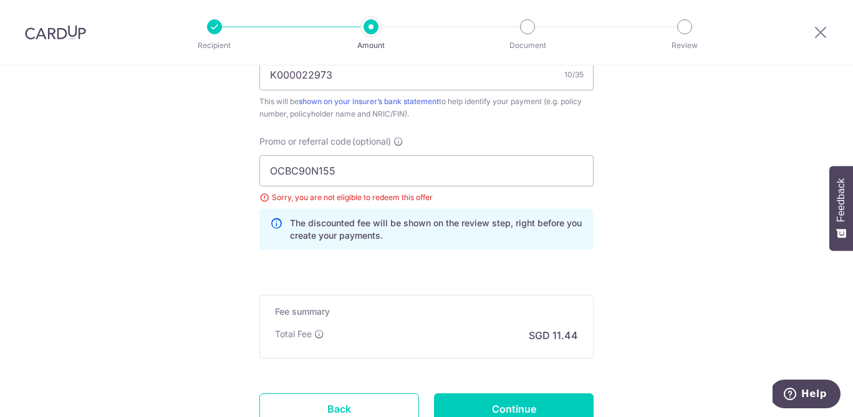
scroll to position [796, 0]
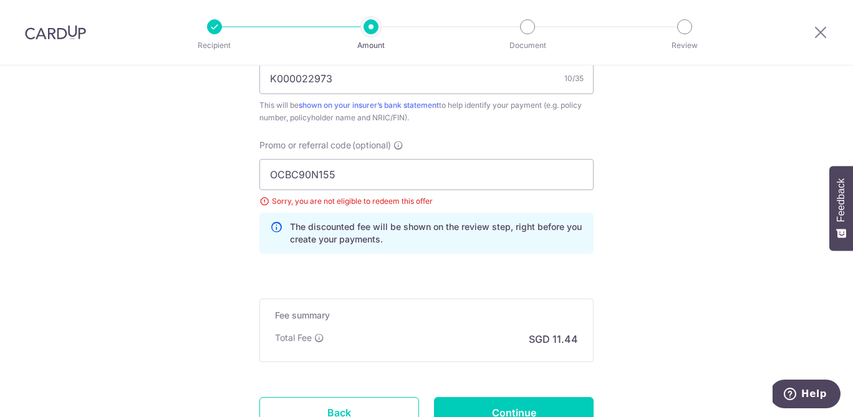
click at [352, 157] on div "Promo or referral code (optional) OCBC90N155 Sorry, you are not eligible to red…" at bounding box center [426, 196] width 334 height 115
click at [344, 166] on input "OCBC90N155" at bounding box center [426, 174] width 334 height 31
paste input "V"
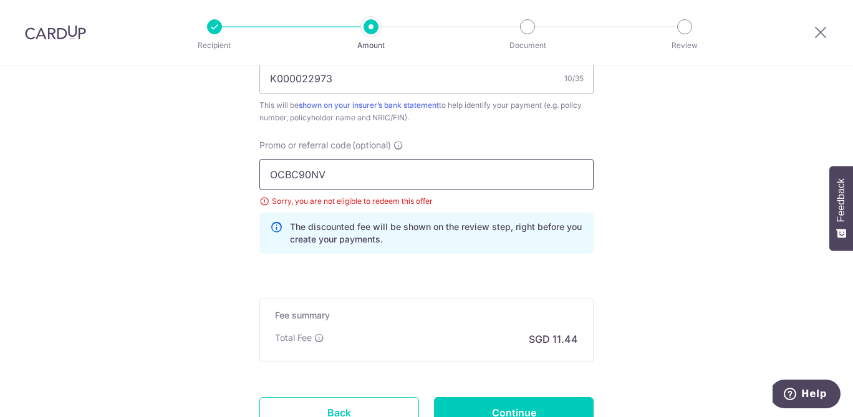
scroll to position [876, 0]
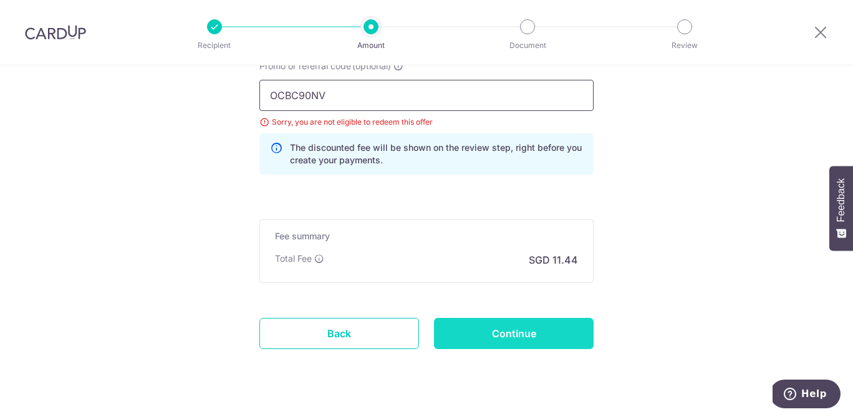
type input "OCBC90NV"
click at [452, 337] on input "Continue" at bounding box center [514, 333] width 160 height 31
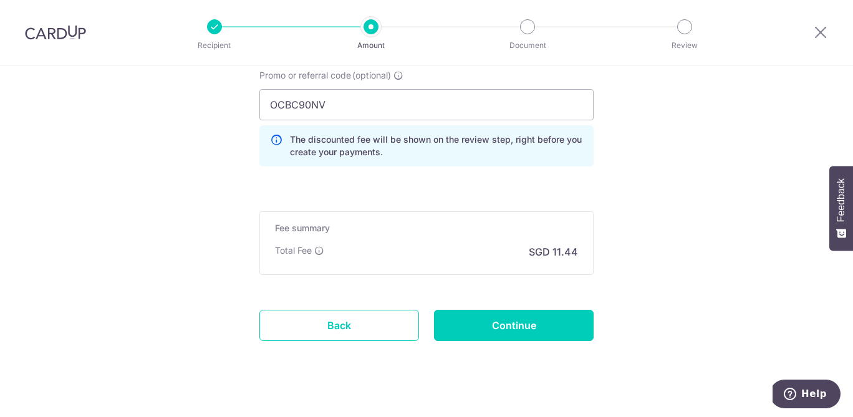
scroll to position [877, 0]
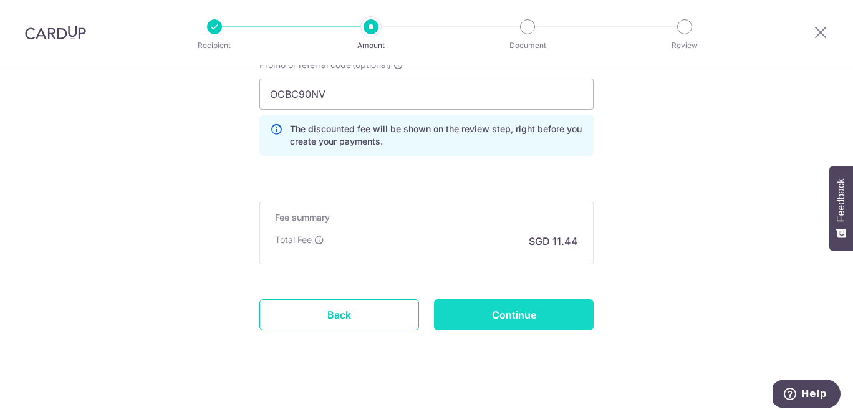
click at [491, 317] on input "Continue" at bounding box center [514, 314] width 160 height 31
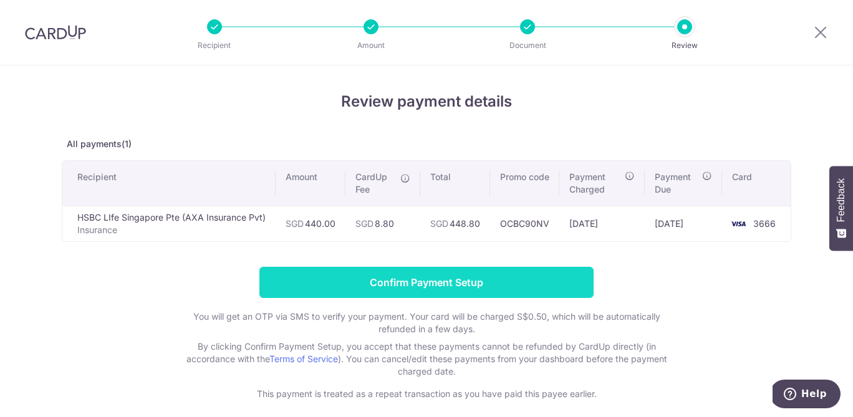
click at [487, 284] on input "Confirm Payment Setup" at bounding box center [426, 282] width 334 height 31
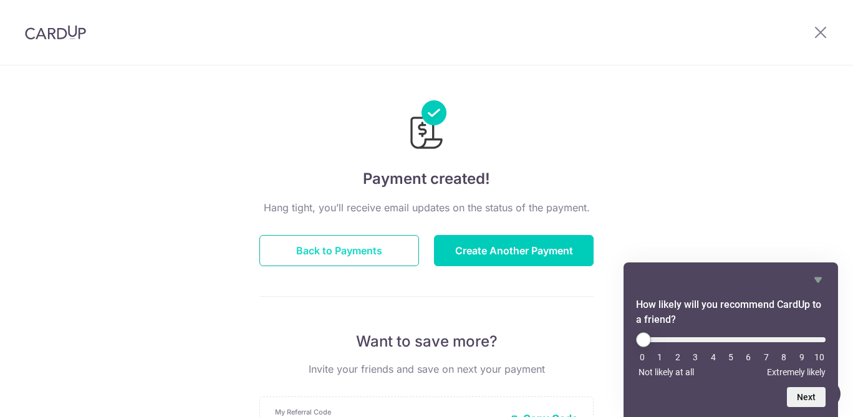
click at [356, 254] on button "Back to Payments" at bounding box center [339, 250] width 160 height 31
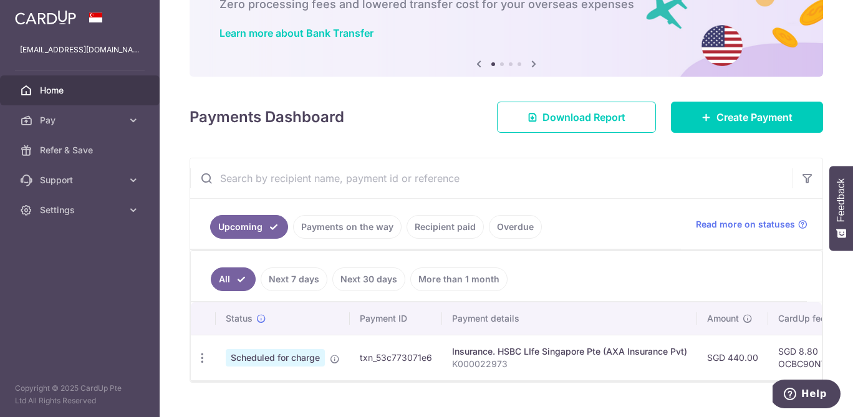
scroll to position [107, 0]
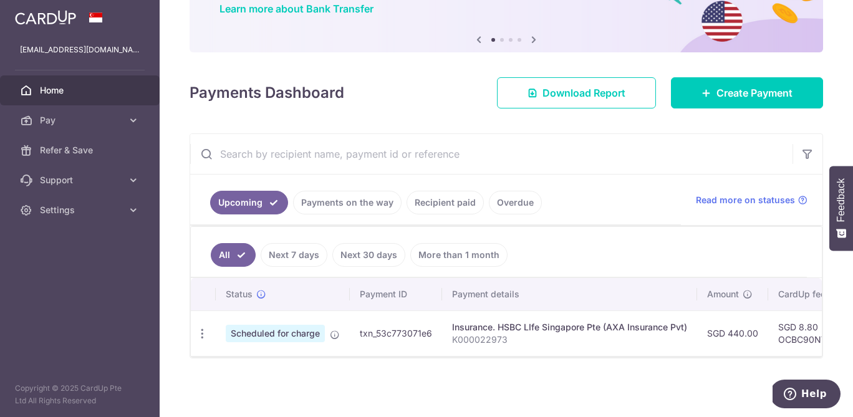
click at [516, 362] on div "× Pause Schedule Pause all future payments in this series Pause just this one p…" at bounding box center [506, 208] width 693 height 417
click at [337, 201] on link "Payments on the way" at bounding box center [347, 203] width 109 height 24
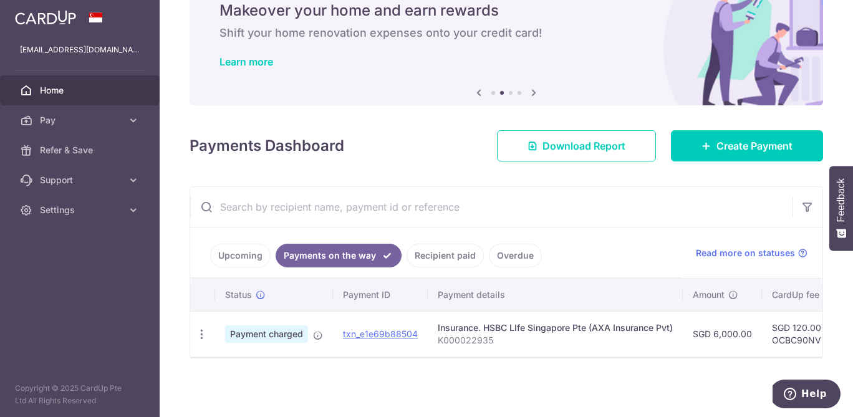
scroll to position [54, 0]
click at [232, 258] on link "Upcoming" at bounding box center [240, 256] width 60 height 24
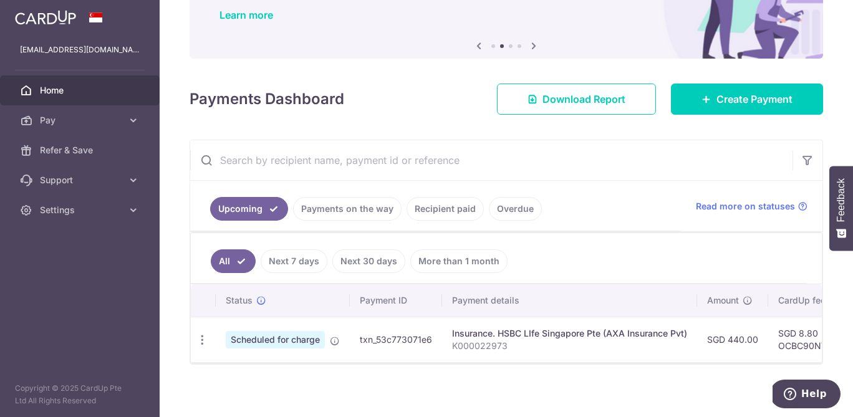
scroll to position [107, 0]
